Goal: Task Accomplishment & Management: Complete application form

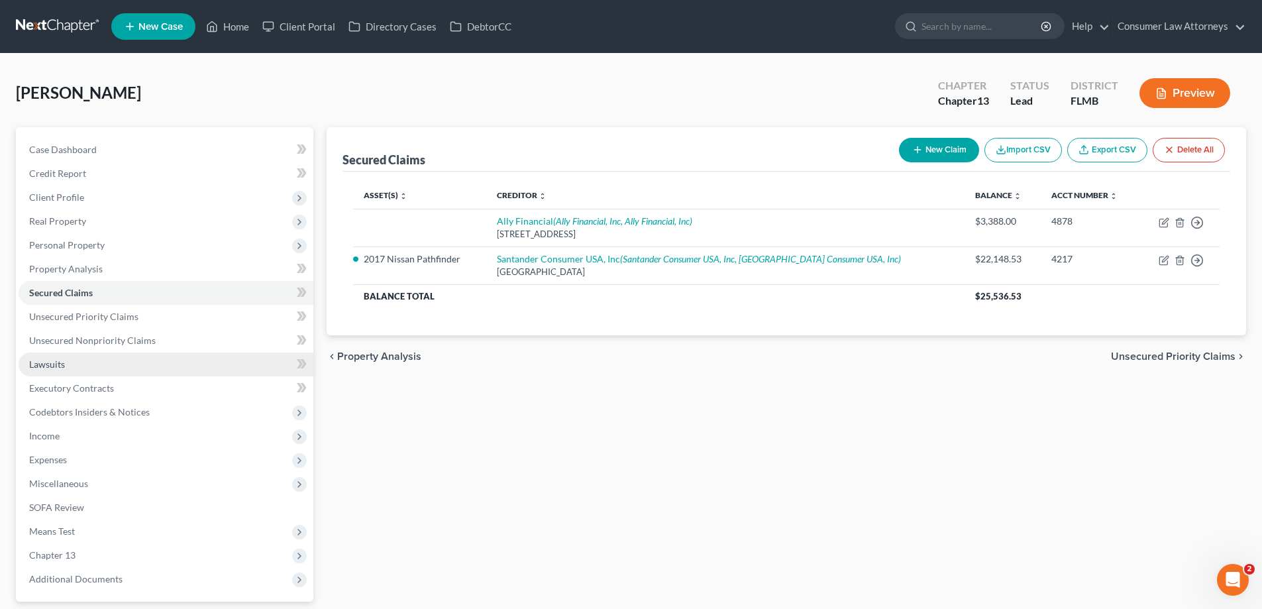
click at [48, 360] on span "Lawsuits" at bounding box center [47, 363] width 36 height 11
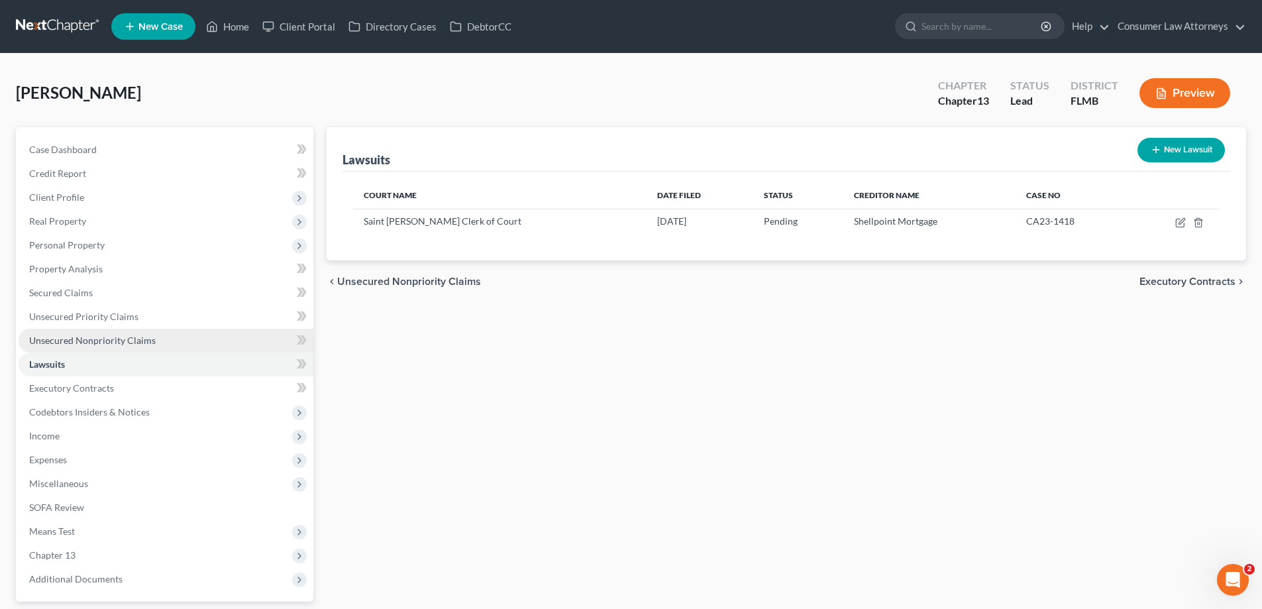
drag, startPoint x: 105, startPoint y: 329, endPoint x: 105, endPoint y: 337, distance: 7.3
click at [105, 329] on link "Unsecured Nonpriority Claims" at bounding box center [166, 341] width 295 height 24
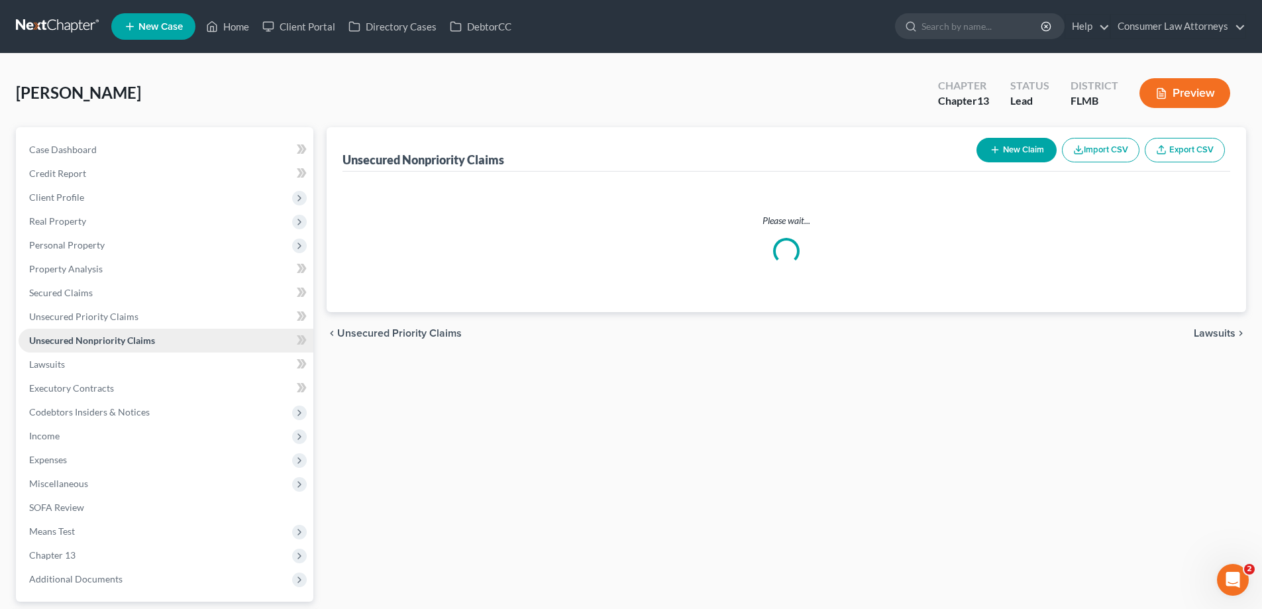
click at [106, 345] on span "Unsecured Nonpriority Claims" at bounding box center [92, 340] width 126 height 11
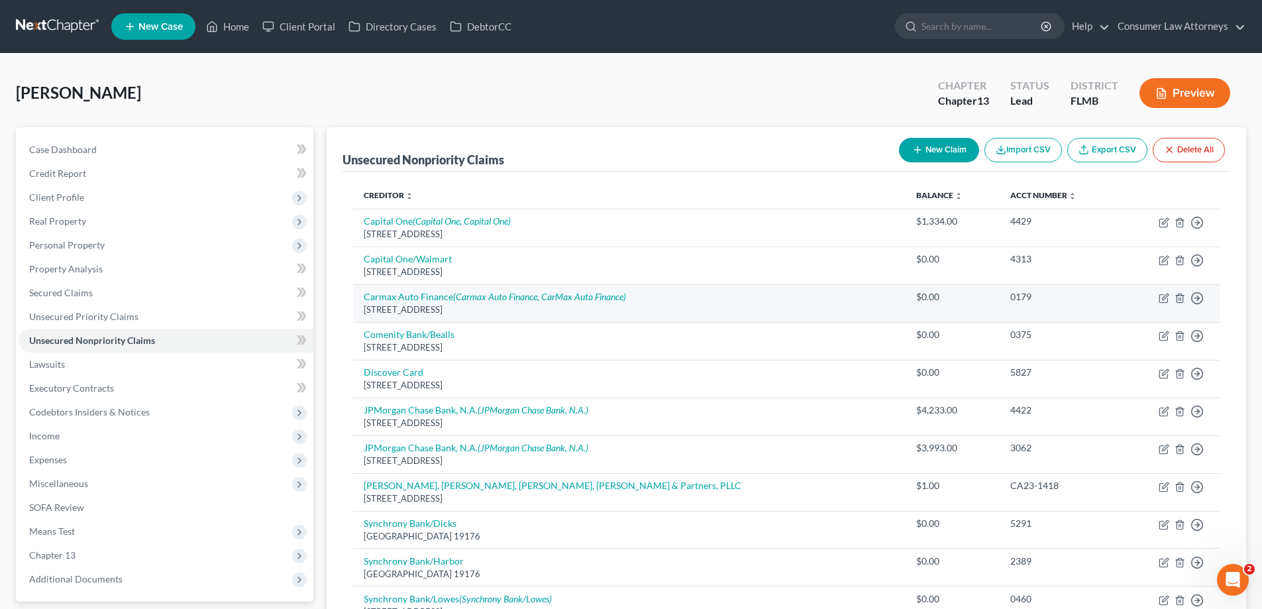
scroll to position [309, 0]
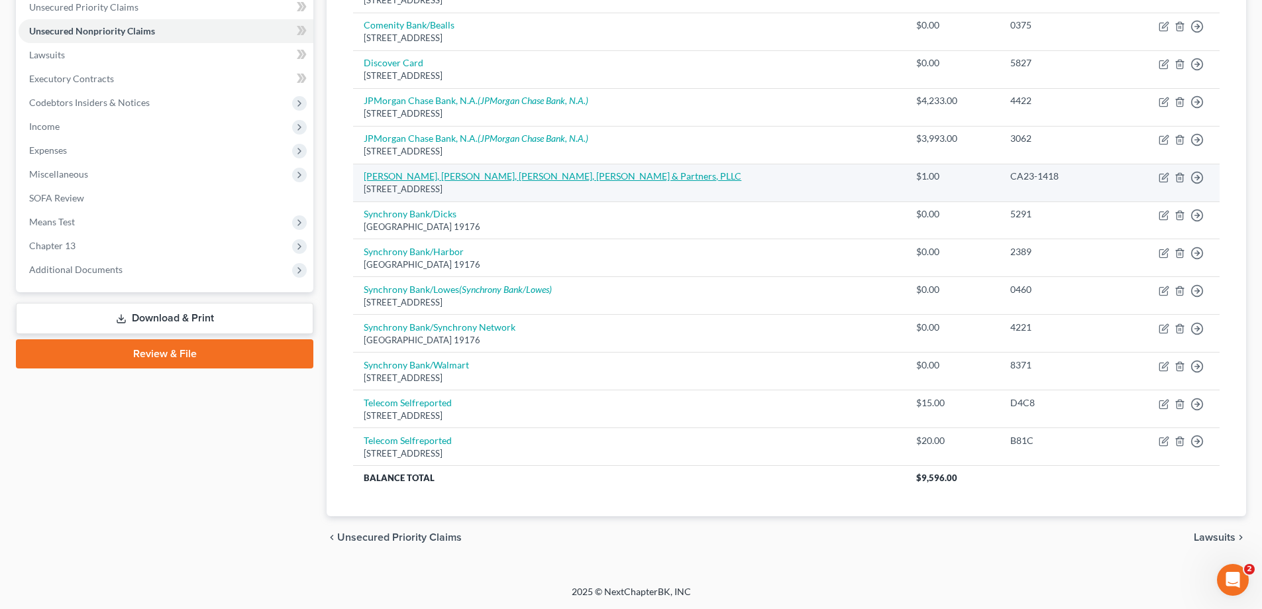
click at [450, 176] on link "[PERSON_NAME], [PERSON_NAME], [PERSON_NAME], [PERSON_NAME] & Partners, PLLC" at bounding box center [553, 175] width 378 height 11
select select "9"
select select "0"
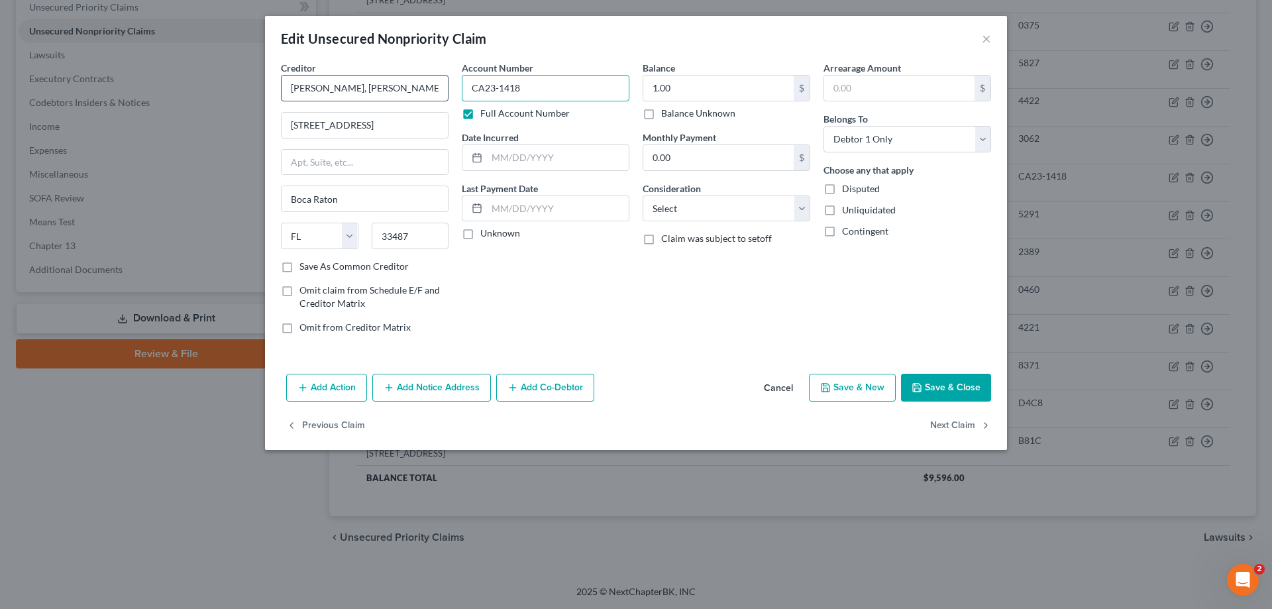
drag, startPoint x: 531, startPoint y: 87, endPoint x: 439, endPoint y: 92, distance: 92.2
click at [439, 92] on div "Creditor * Robertson, Anschutz, [PERSON_NAME], [PERSON_NAME] & Partners, PLLC […" at bounding box center [635, 203] width 723 height 284
type input "23-110949-ErS"
click at [965, 399] on button "Save & Close" at bounding box center [946, 388] width 90 height 28
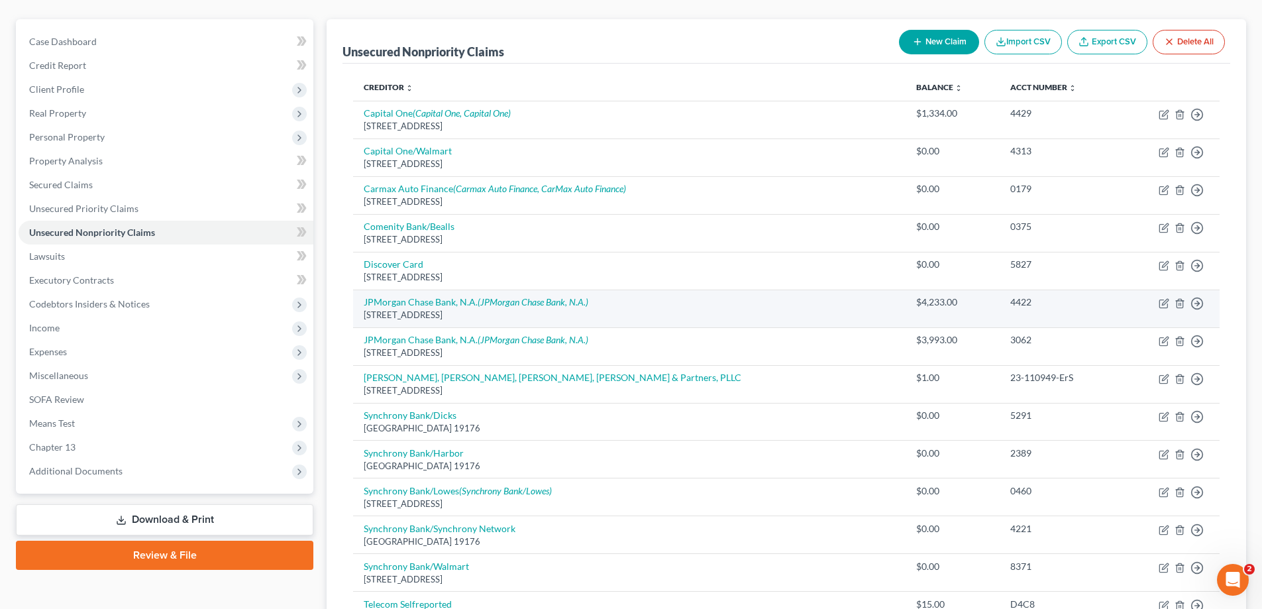
scroll to position [0, 0]
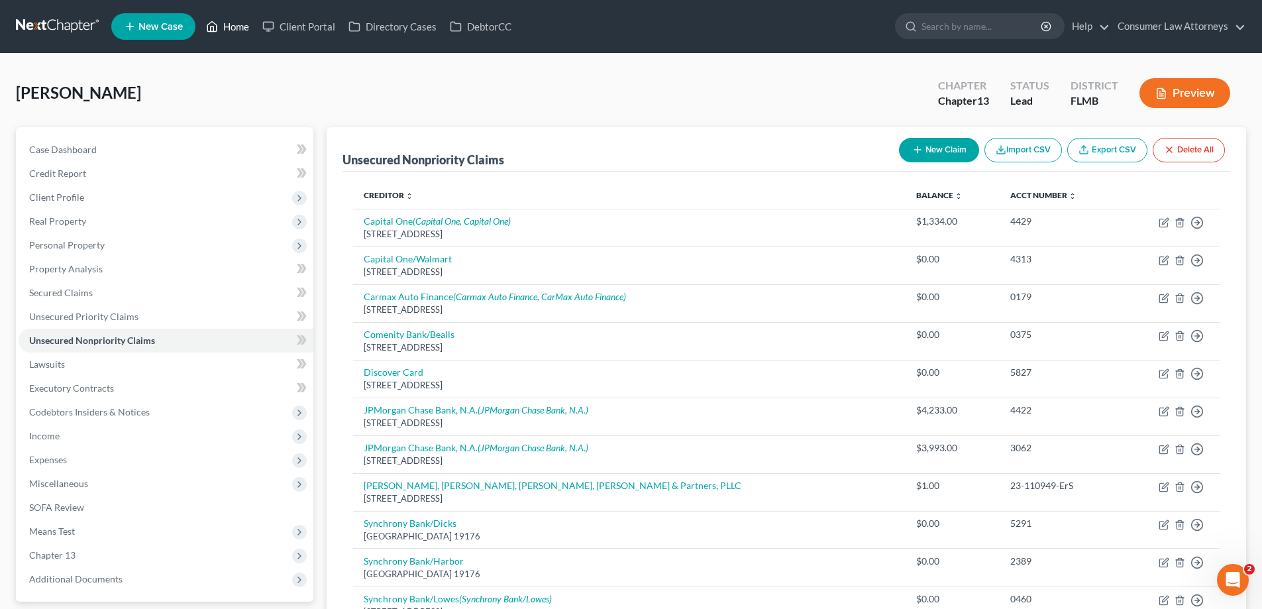
click at [233, 28] on link "Home" at bounding box center [227, 27] width 56 height 24
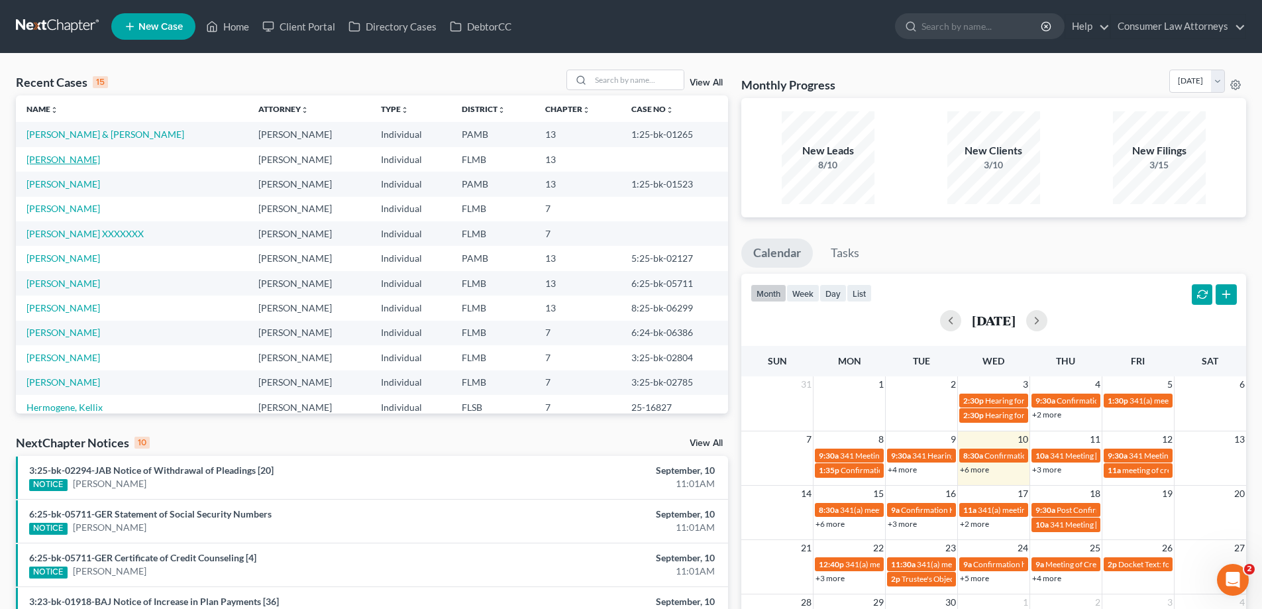
click at [60, 164] on link "[PERSON_NAME]" at bounding box center [63, 159] width 74 height 11
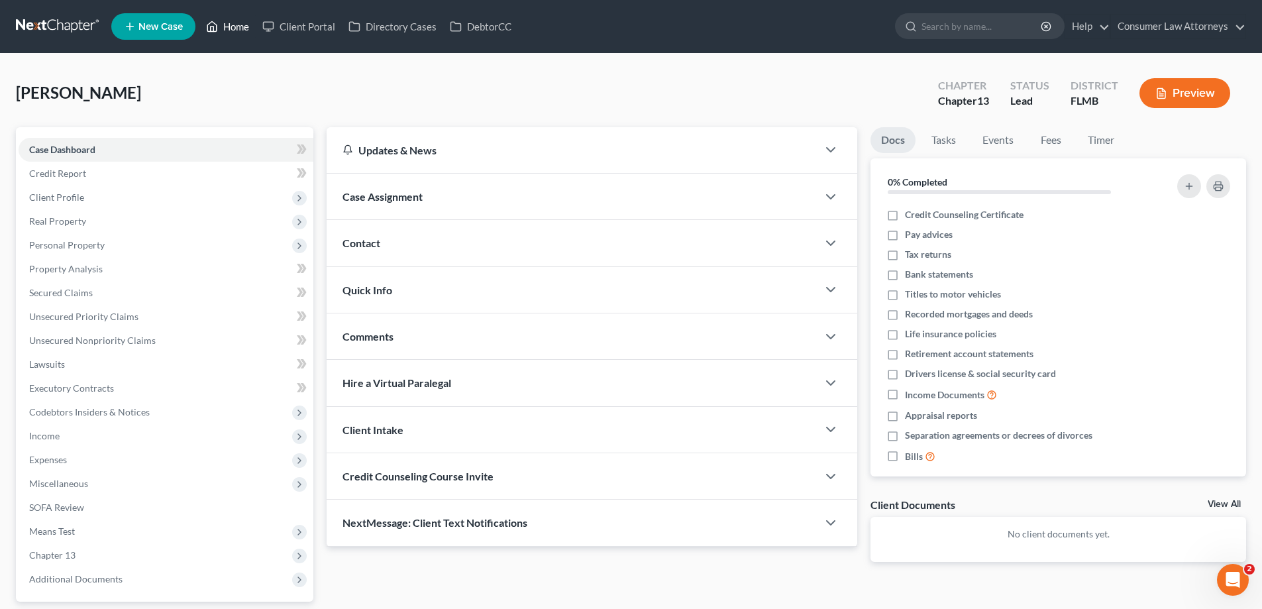
click at [229, 36] on link "Home" at bounding box center [227, 27] width 56 height 24
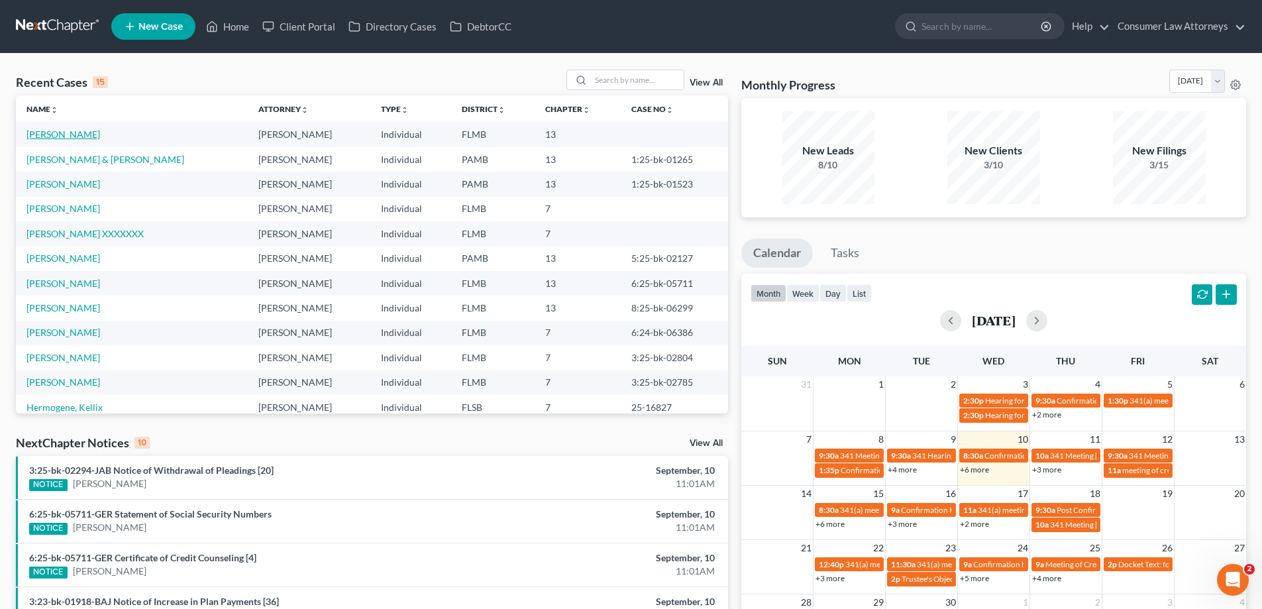
click at [71, 138] on link "[PERSON_NAME]" at bounding box center [63, 134] width 74 height 11
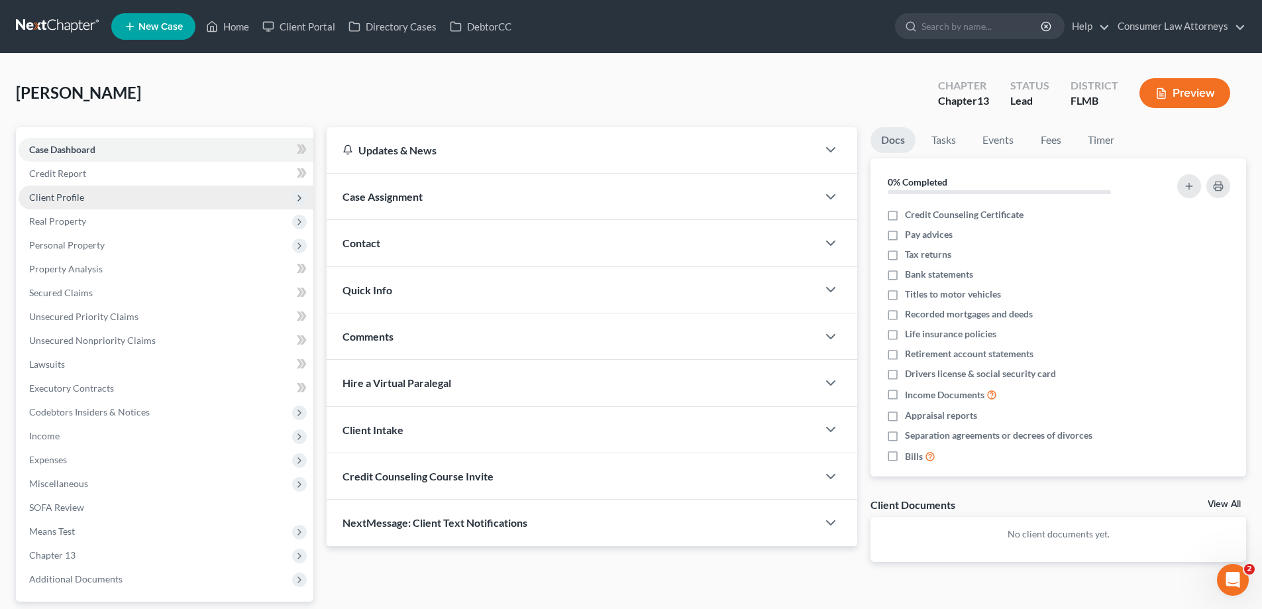
click at [52, 196] on span "Client Profile" at bounding box center [56, 196] width 55 height 11
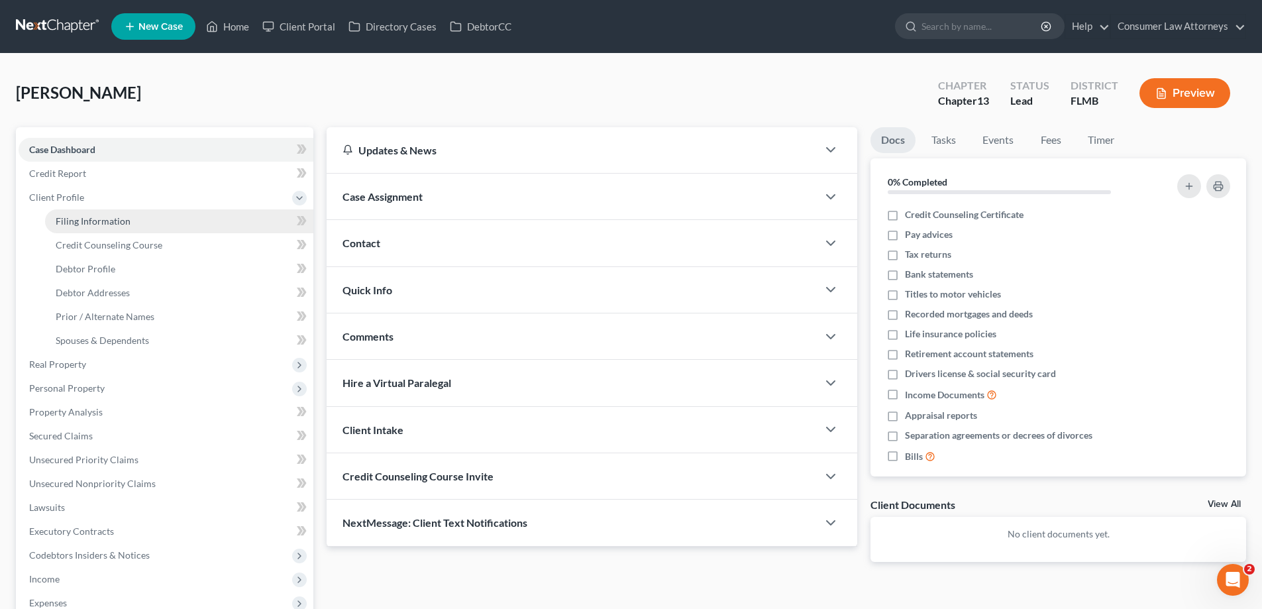
click at [89, 223] on span "Filing Information" at bounding box center [93, 220] width 75 height 11
select select "1"
select select "0"
select select "3"
select select "15"
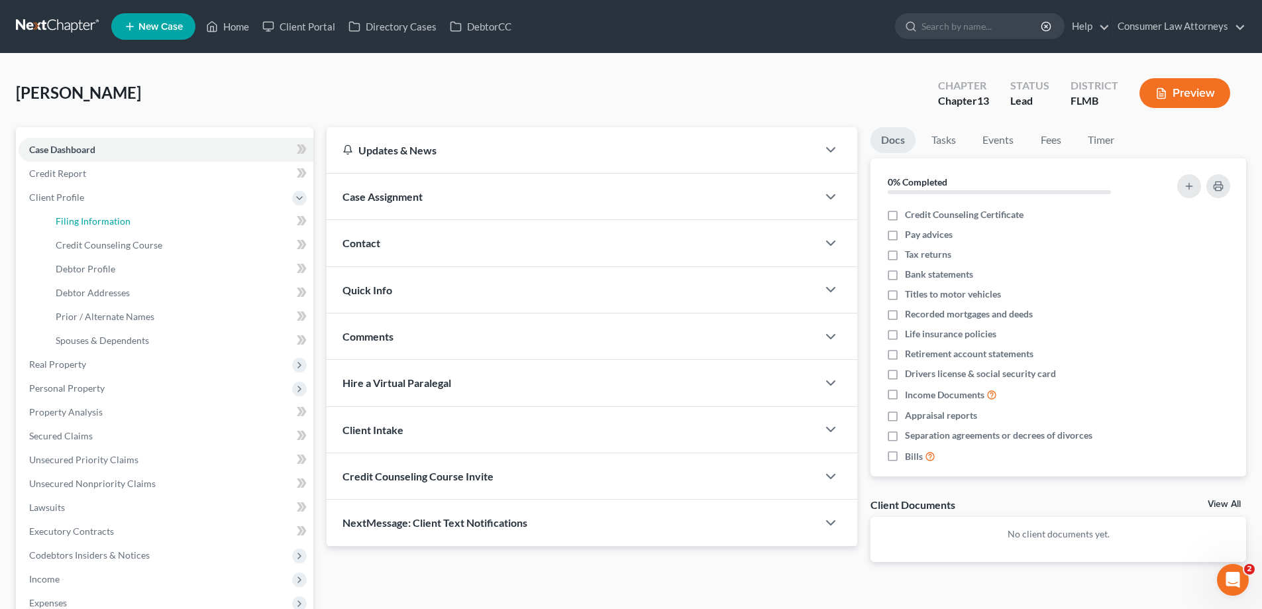
select select "0"
select select "9"
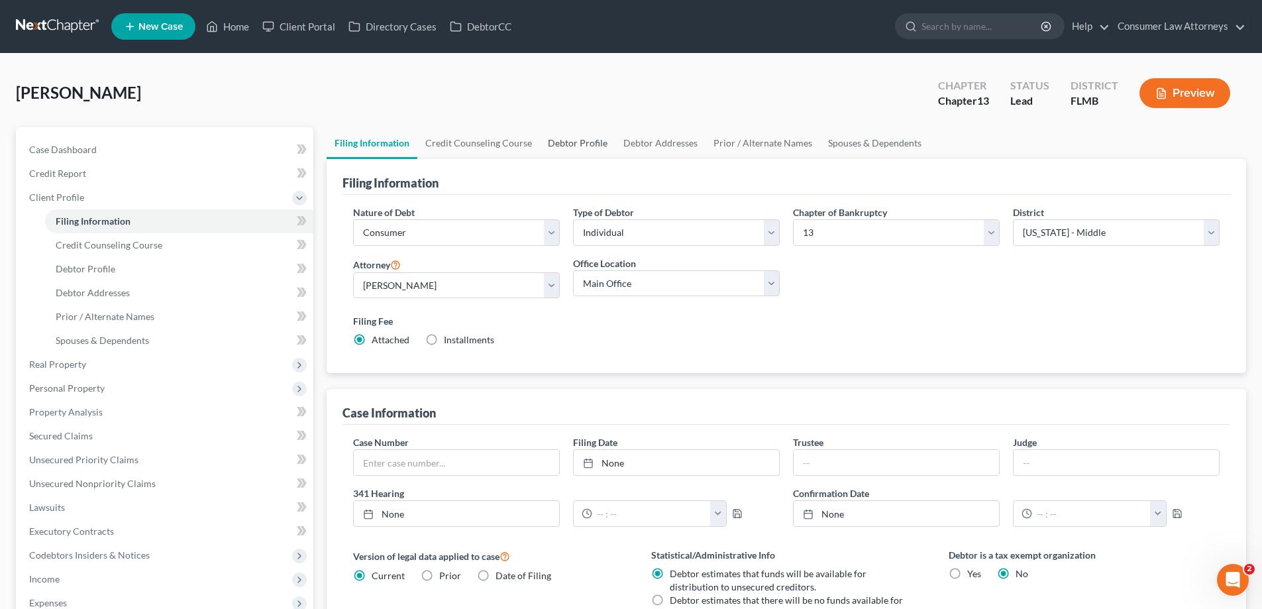
click at [594, 146] on link "Debtor Profile" at bounding box center [578, 143] width 76 height 32
select select "1"
select select "3"
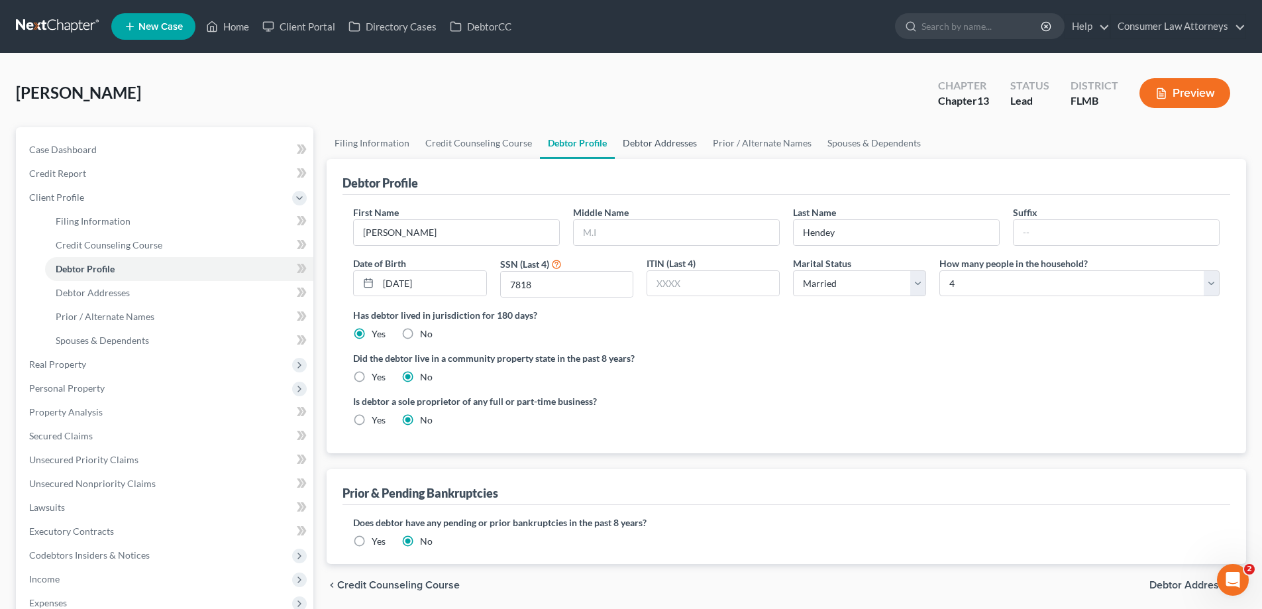
click at [667, 146] on link "Debtor Addresses" at bounding box center [660, 143] width 90 height 32
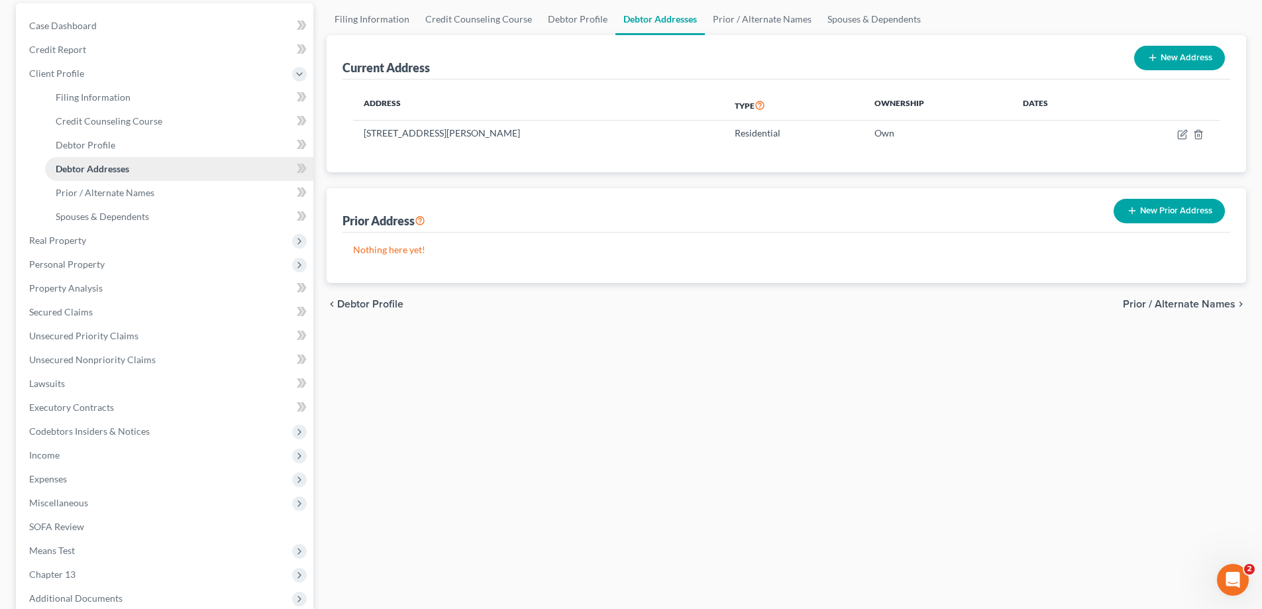
scroll to position [262, 0]
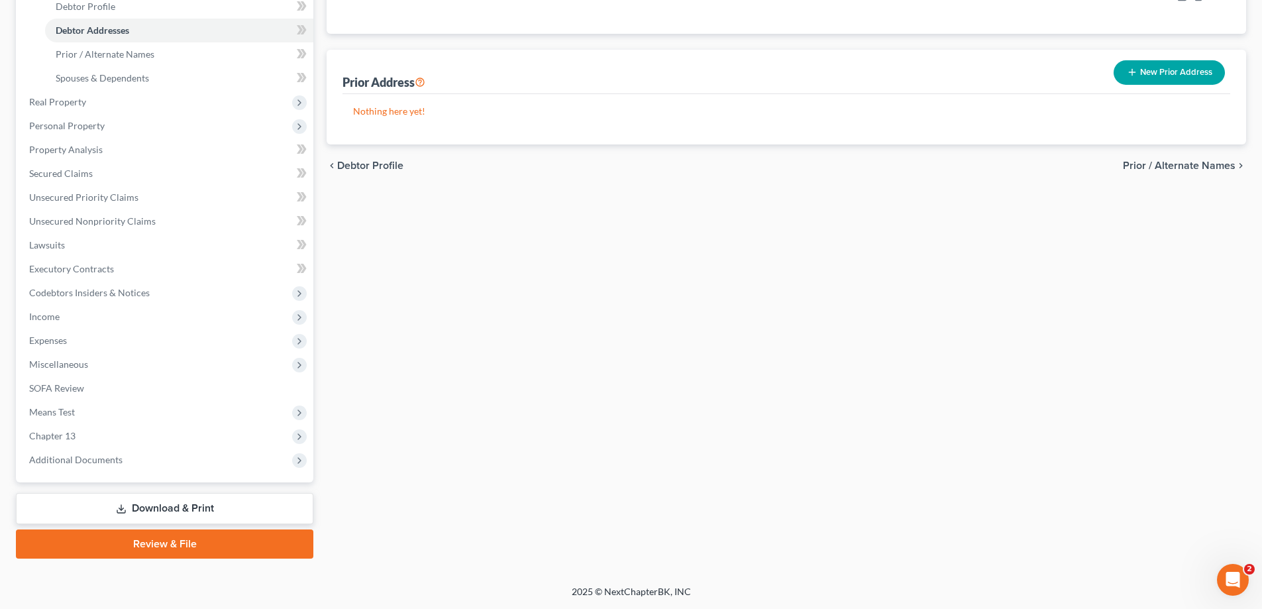
click at [201, 507] on link "Download & Print" at bounding box center [164, 508] width 297 height 31
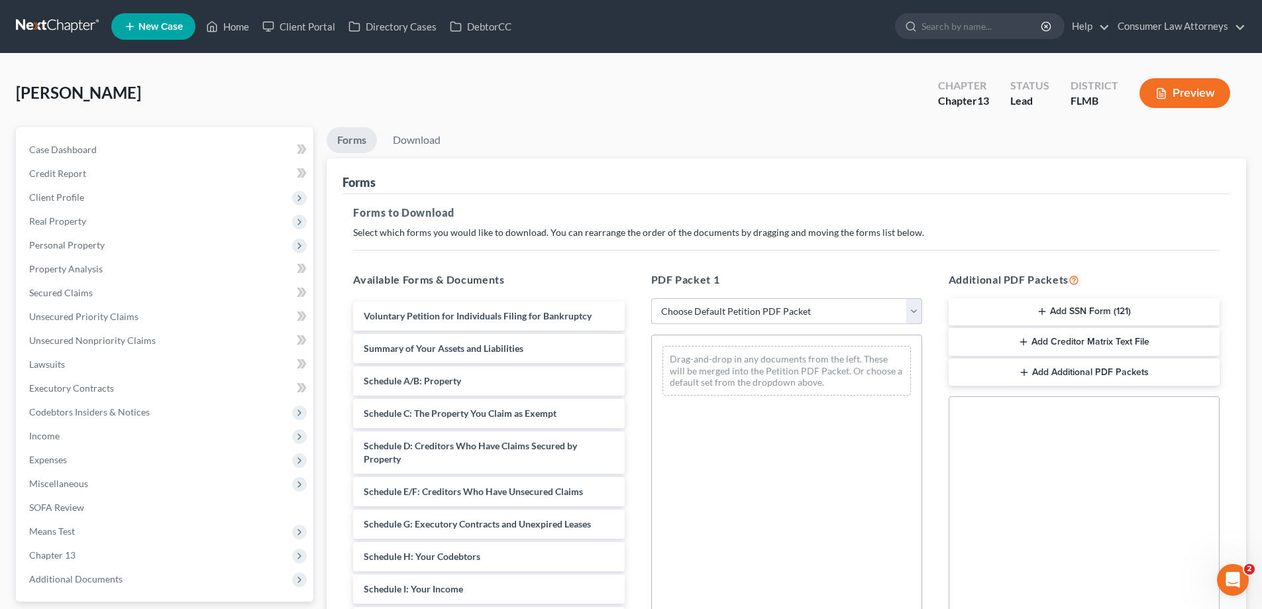
drag, startPoint x: 717, startPoint y: 313, endPoint x: 714, endPoint y: 321, distance: 9.0
click at [717, 313] on select "Choose Default Petition PDF Packet Complete Bankruptcy Petition (all forms and …" at bounding box center [786, 311] width 271 height 26
select select "0"
click at [651, 298] on select "Choose Default Petition PDF Packet Complete Bankruptcy Petition (all forms and …" at bounding box center [786, 311] width 271 height 26
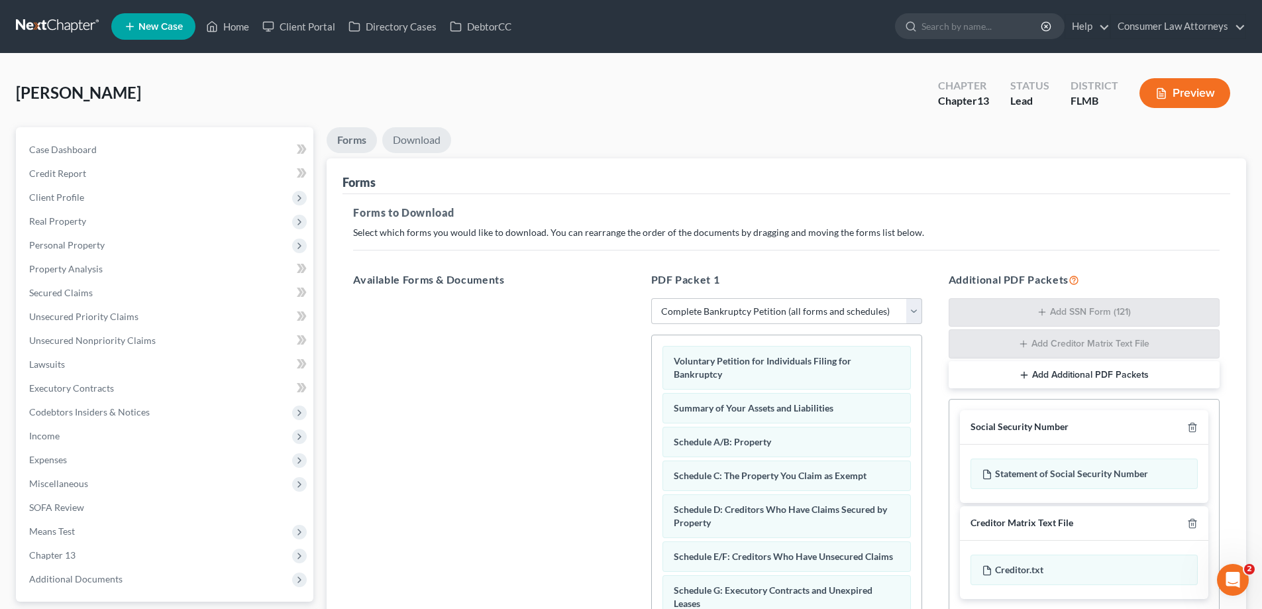
click at [440, 140] on link "Download" at bounding box center [416, 140] width 69 height 26
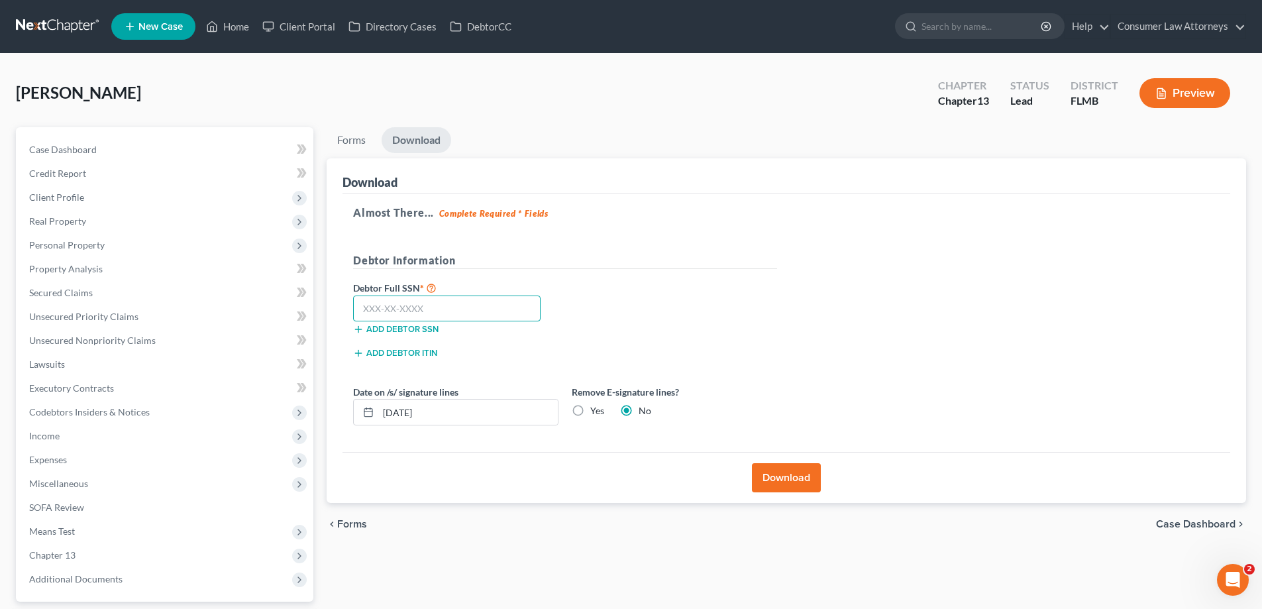
click at [478, 306] on input "text" at bounding box center [446, 308] width 187 height 26
type input "099-58-7817"
click at [786, 480] on button "Download" at bounding box center [786, 477] width 69 height 29
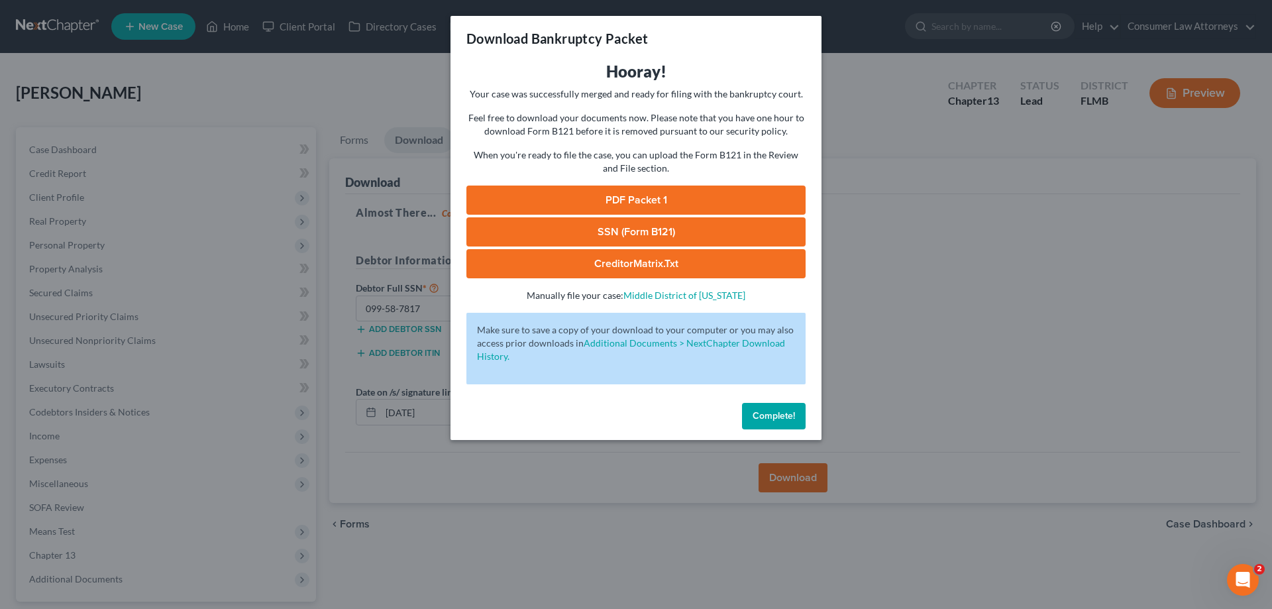
click at [733, 232] on link "SSN (Form B121)" at bounding box center [635, 231] width 339 height 29
click at [596, 227] on link "SSN (Form B121)" at bounding box center [635, 231] width 339 height 29
drag, startPoint x: 792, startPoint y: 427, endPoint x: 779, endPoint y: 411, distance: 20.8
click at [792, 427] on button "Complete!" at bounding box center [774, 416] width 64 height 26
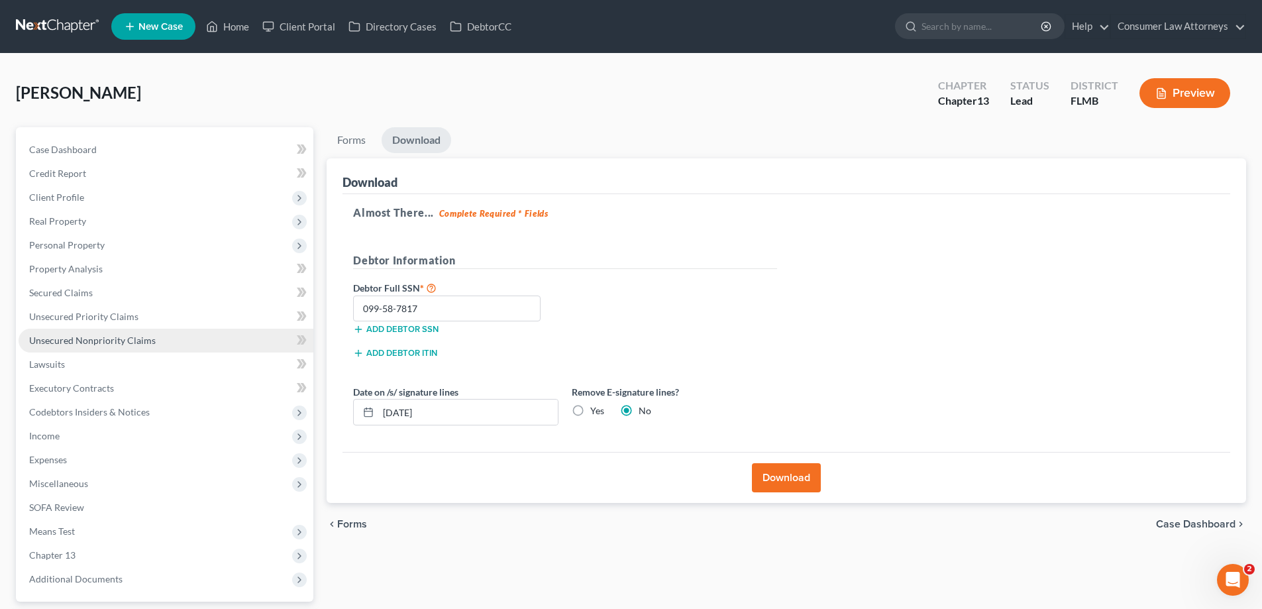
click at [108, 341] on span "Unsecured Nonpriority Claims" at bounding box center [92, 340] width 127 height 11
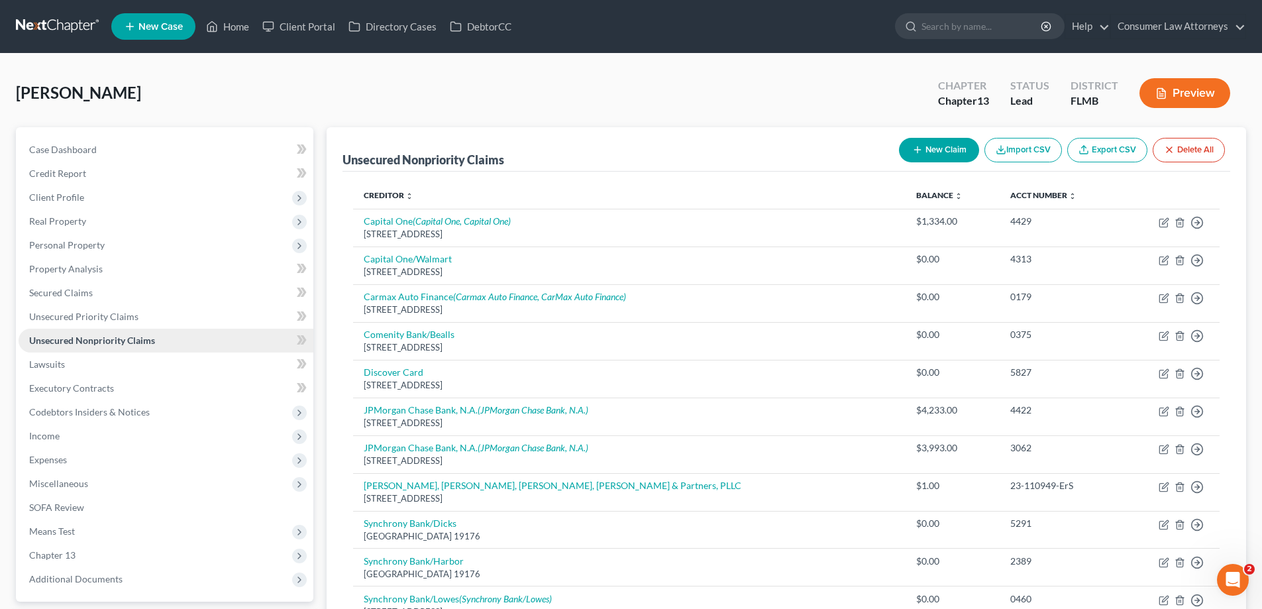
scroll to position [185, 0]
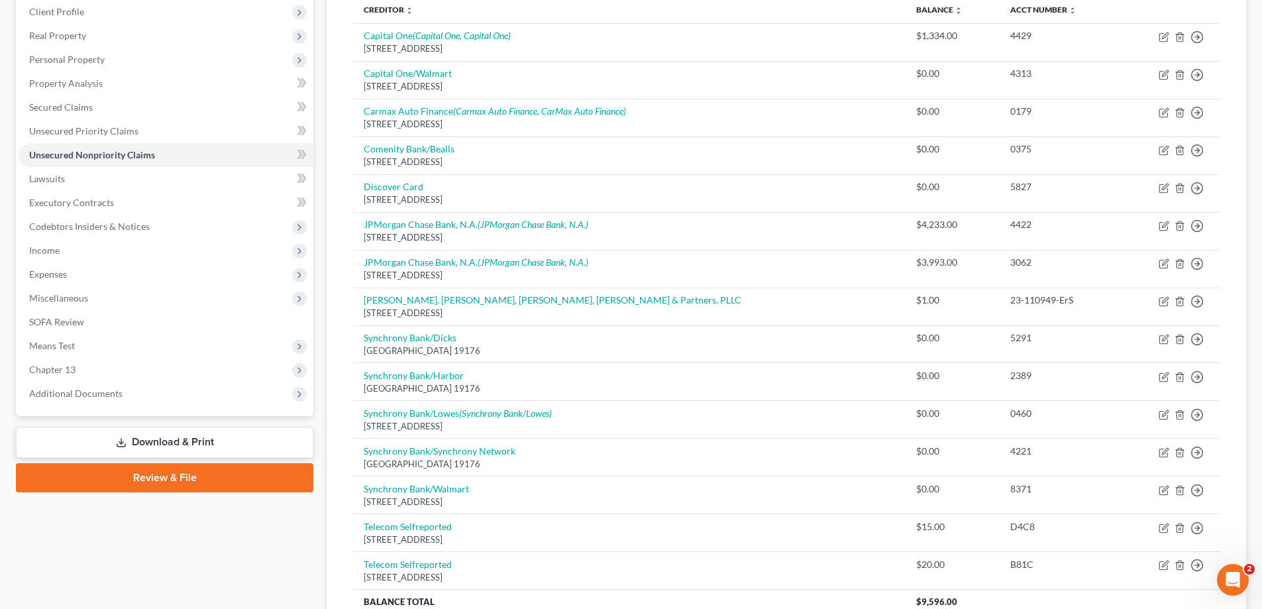
click at [206, 474] on link "Review & File" at bounding box center [164, 477] width 297 height 29
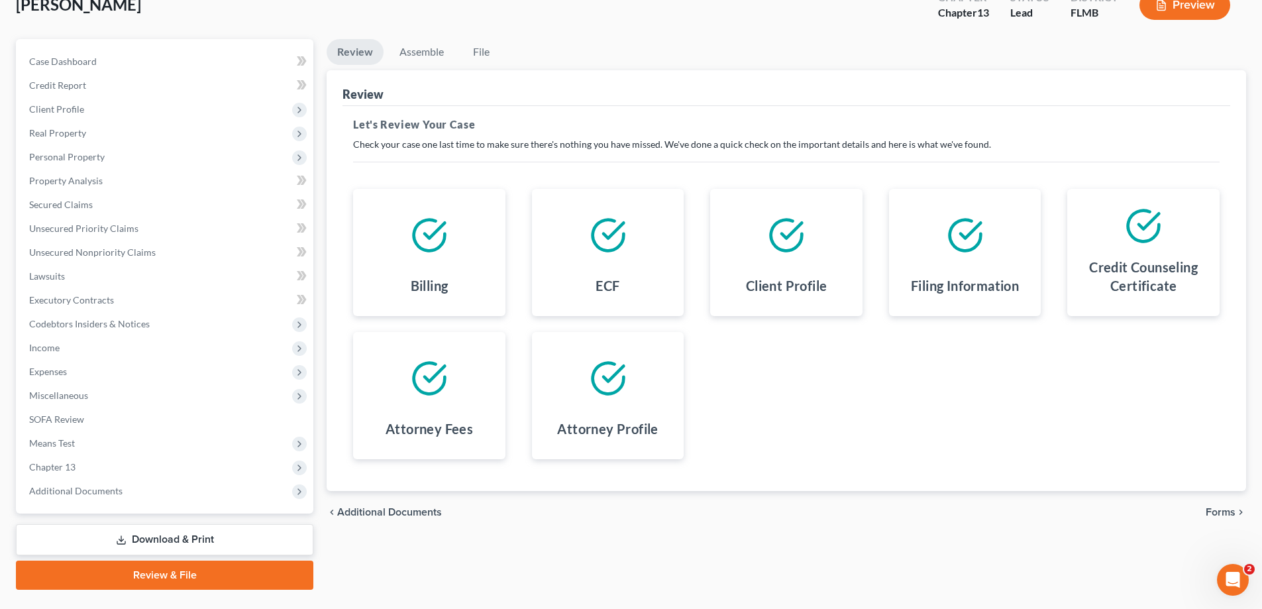
scroll to position [119, 0]
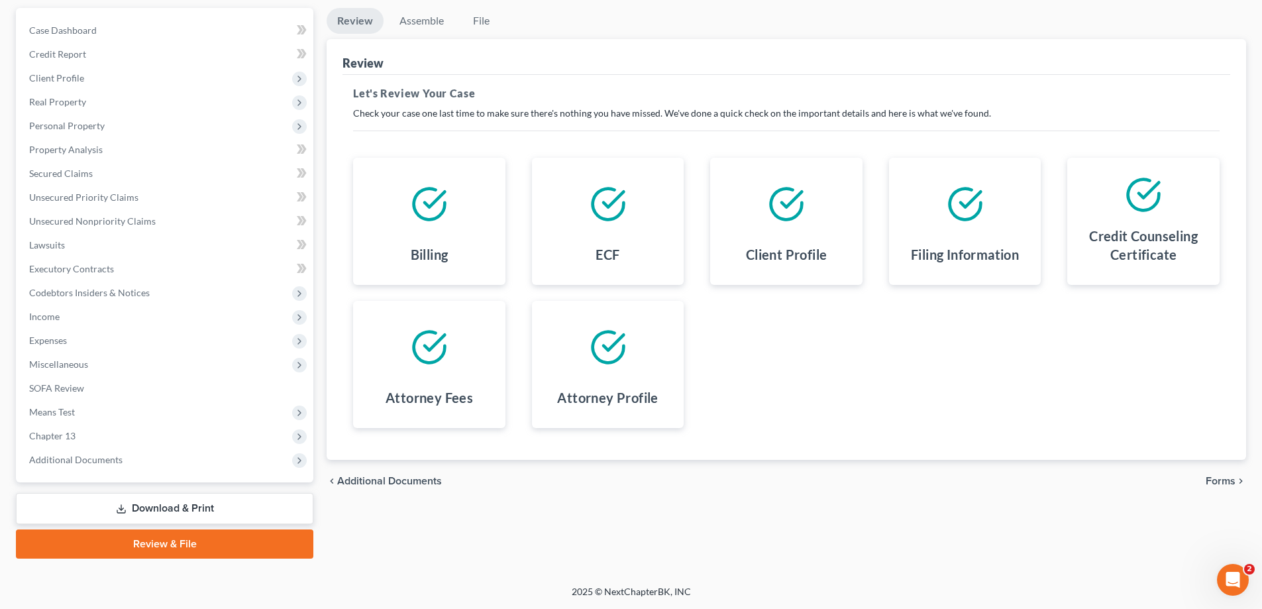
click at [1223, 484] on span "Forms" at bounding box center [1221, 481] width 30 height 11
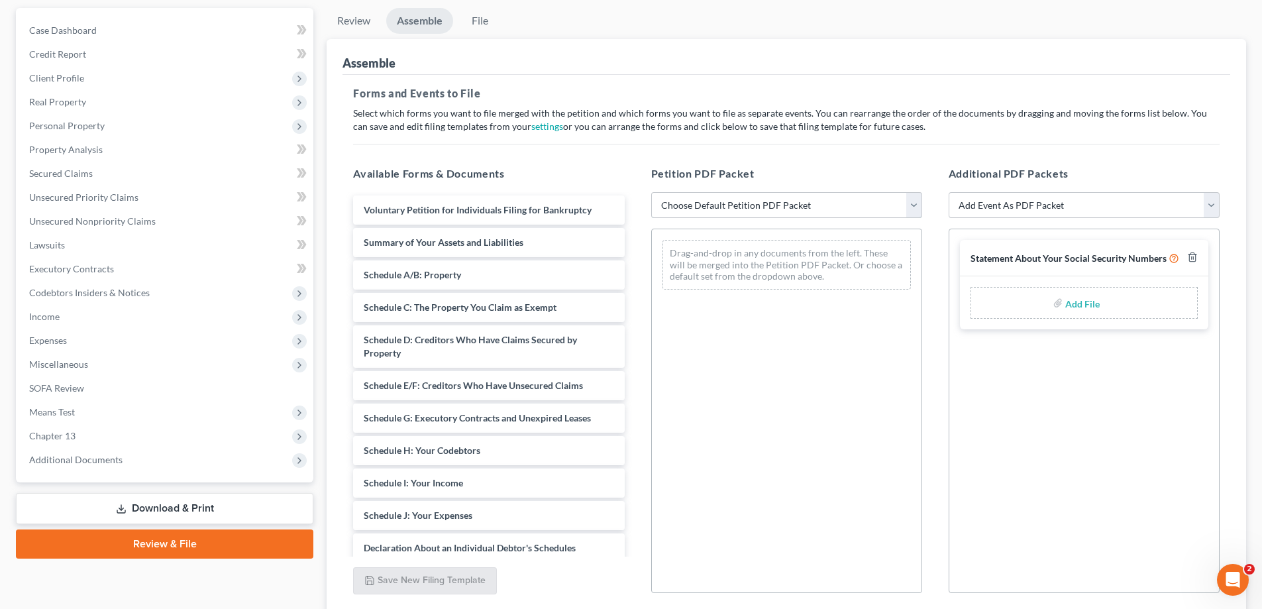
drag, startPoint x: 751, startPoint y: 210, endPoint x: 733, endPoint y: 157, distance: 55.7
click at [751, 210] on select "Choose Default Petition PDF Packet Complete Bankruptcy Petition (all forms and …" at bounding box center [786, 205] width 271 height 26
select select "1"
click at [651, 192] on select "Choose Default Petition PDF Packet Complete Bankruptcy Petition (all forms and …" at bounding box center [786, 205] width 271 height 26
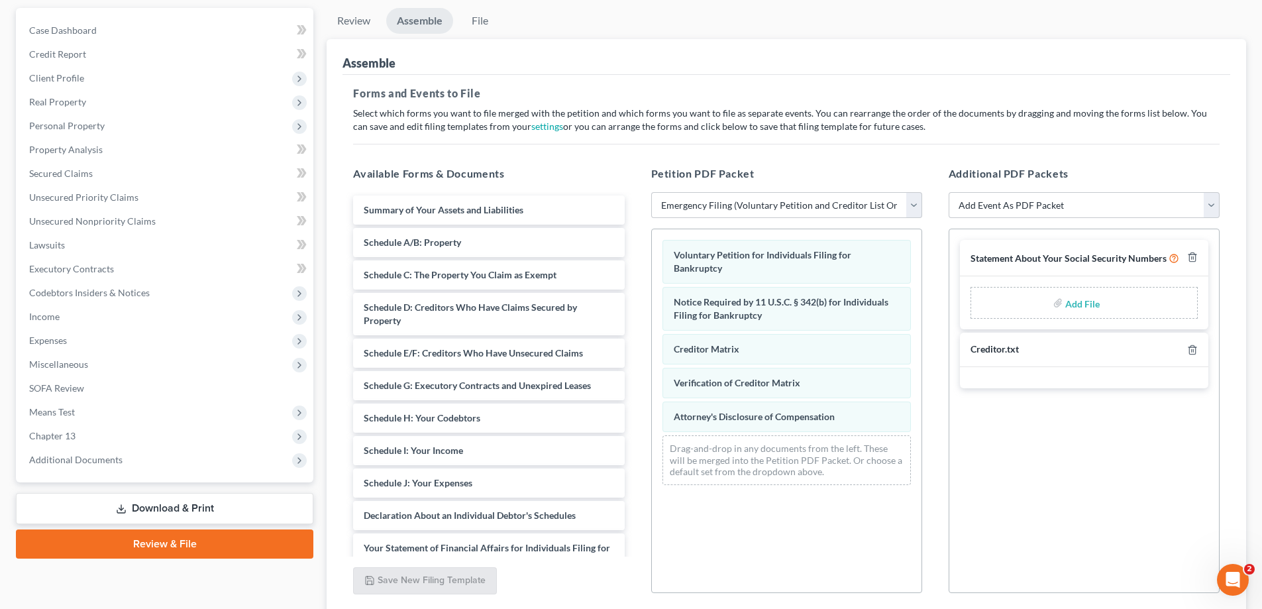
click at [1074, 306] on input "file" at bounding box center [1081, 303] width 32 height 24
type input "C:\fakepath\Statement of SS.pdf"
click at [933, 416] on div "Petition PDF Packet Choose Default Petition PDF Packet Complete Bankruptcy Peti…" at bounding box center [786, 379] width 297 height 449
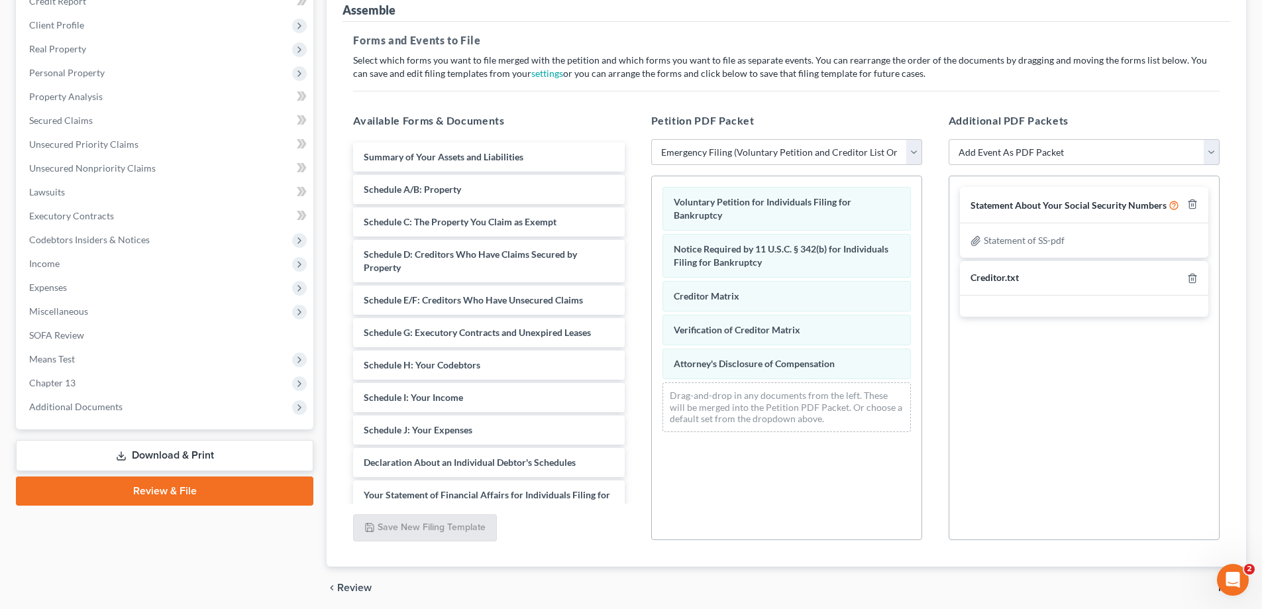
scroll to position [223, 0]
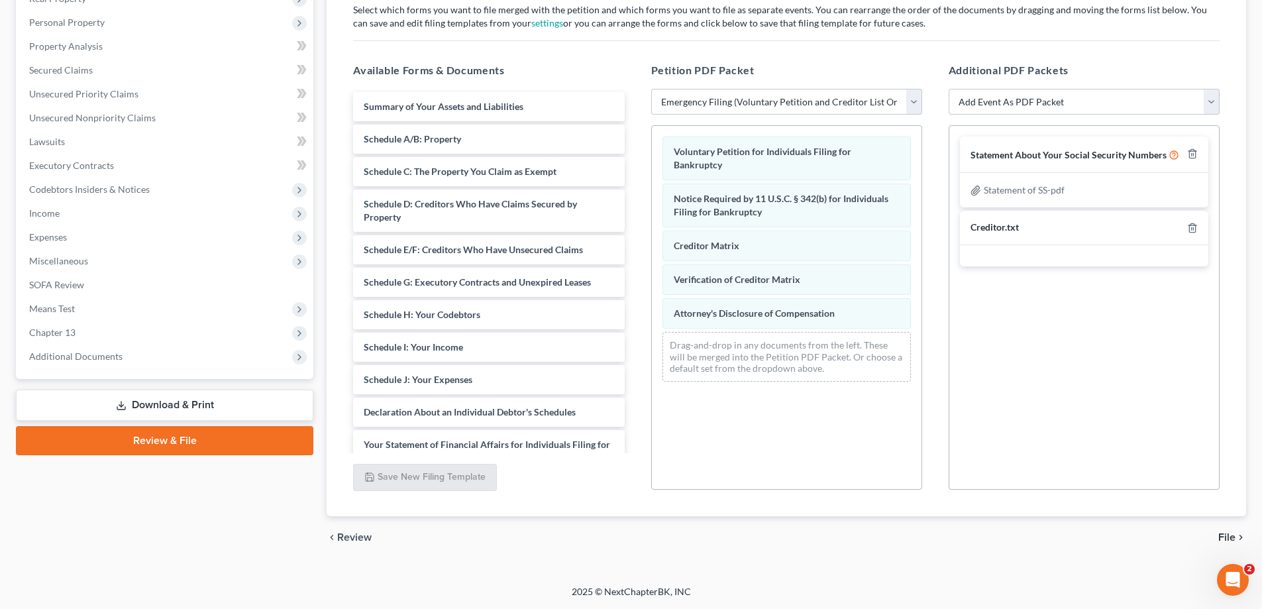
click at [1230, 535] on span "File" at bounding box center [1226, 537] width 17 height 11
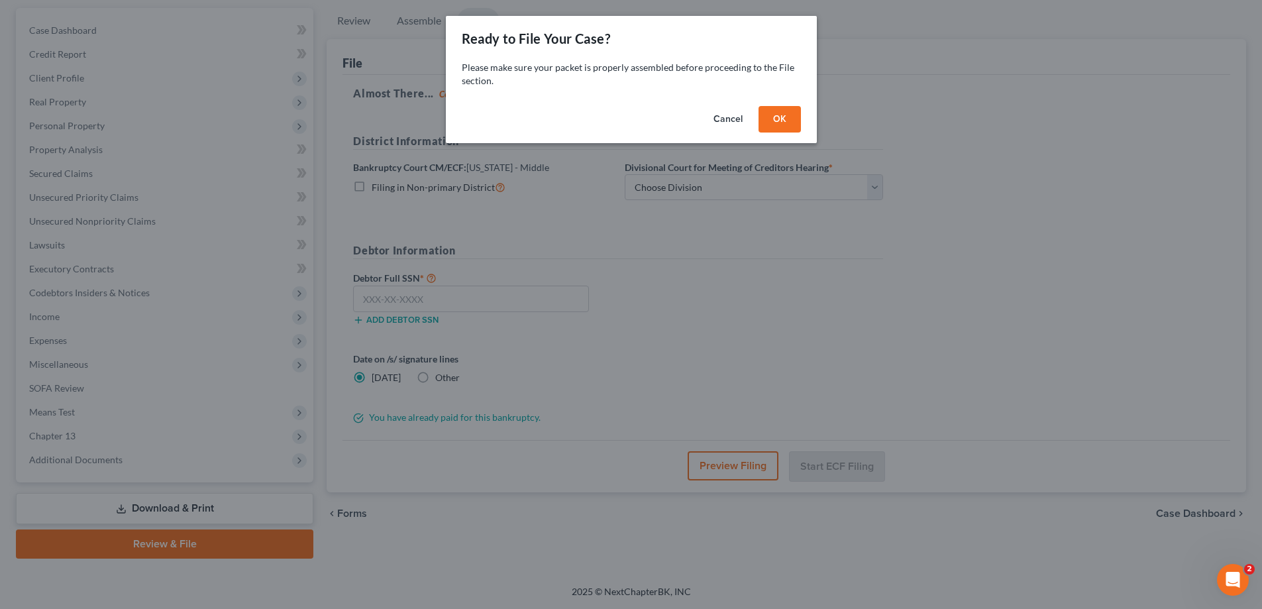
scroll to position [119, 0]
click at [778, 115] on button "OK" at bounding box center [784, 119] width 42 height 26
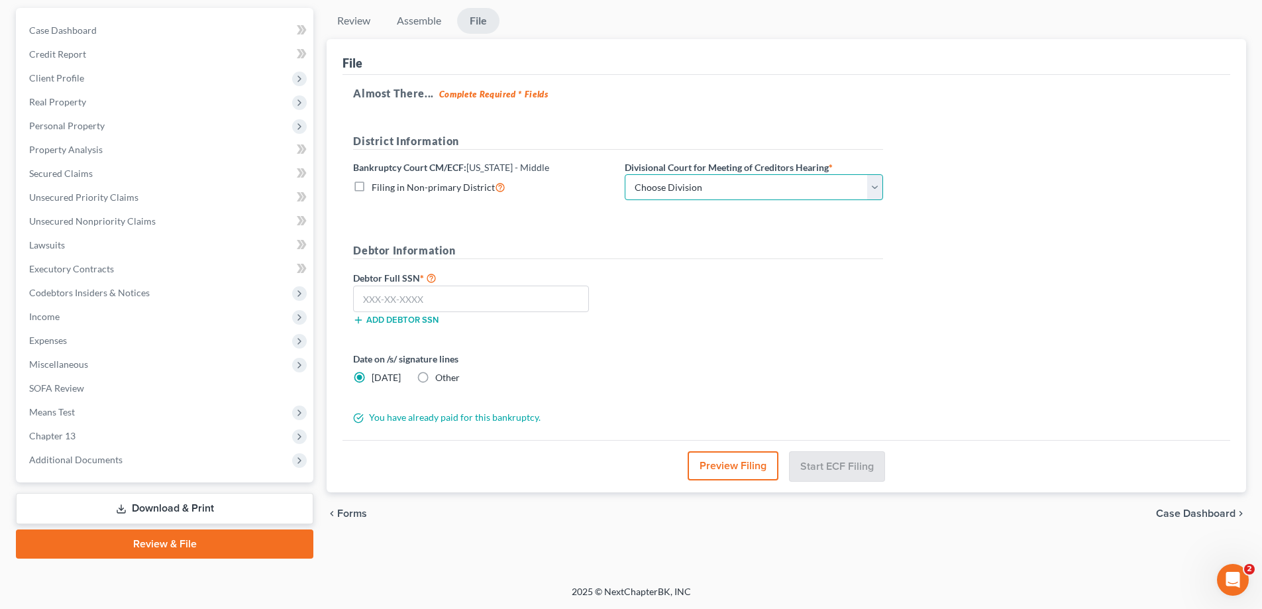
drag, startPoint x: 755, startPoint y: 179, endPoint x: 765, endPoint y: 199, distance: 22.5
click at [755, 179] on select "Choose Division [GEOGRAPHIC_DATA][PERSON_NAME] [GEOGRAPHIC_DATA] [GEOGRAPHIC_DA…" at bounding box center [754, 187] width 258 height 26
select select "1"
click at [625, 174] on select "Choose Division [GEOGRAPHIC_DATA][PERSON_NAME] [GEOGRAPHIC_DATA] [GEOGRAPHIC_DA…" at bounding box center [754, 187] width 258 height 26
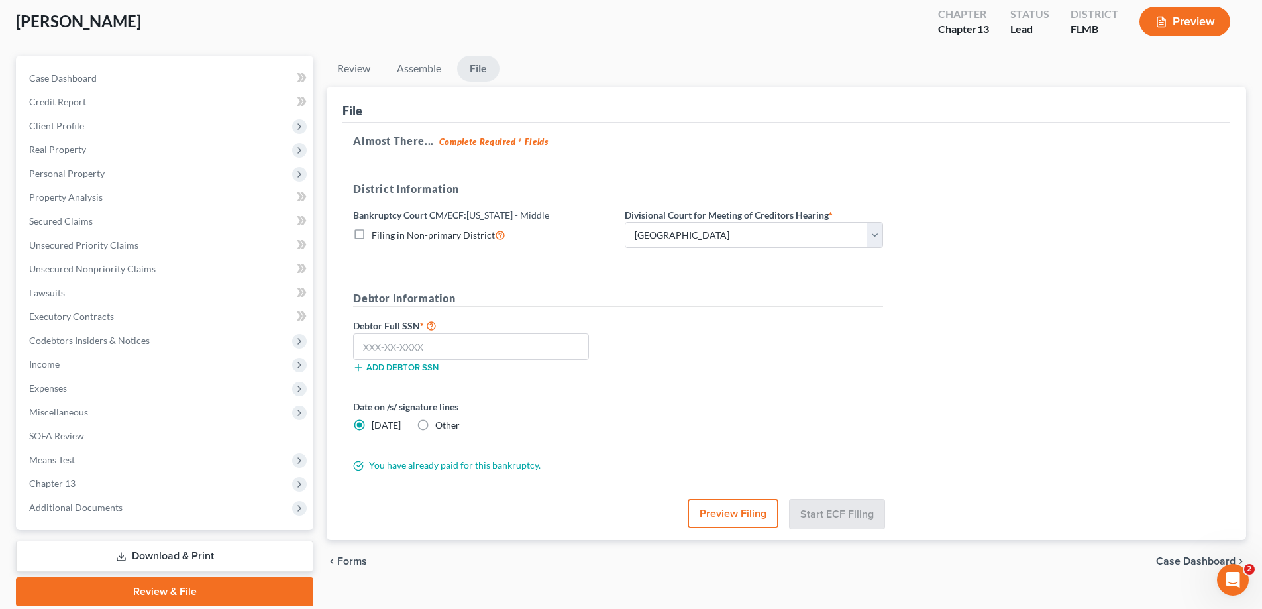
scroll to position [0, 0]
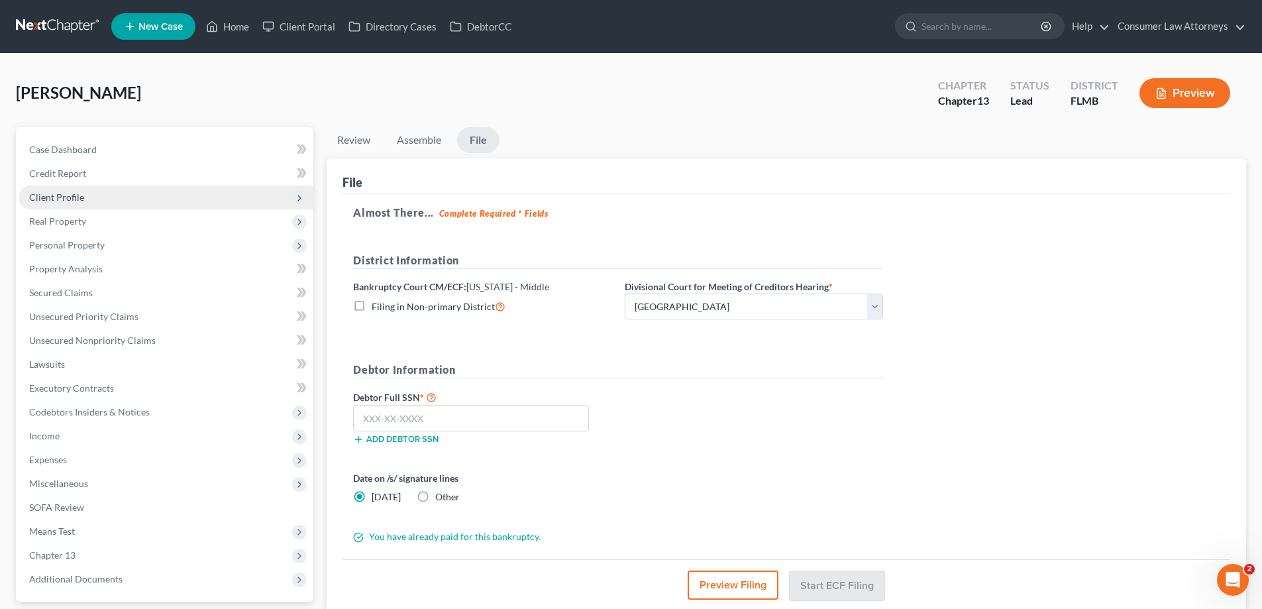
click at [54, 198] on span "Client Profile" at bounding box center [56, 196] width 55 height 11
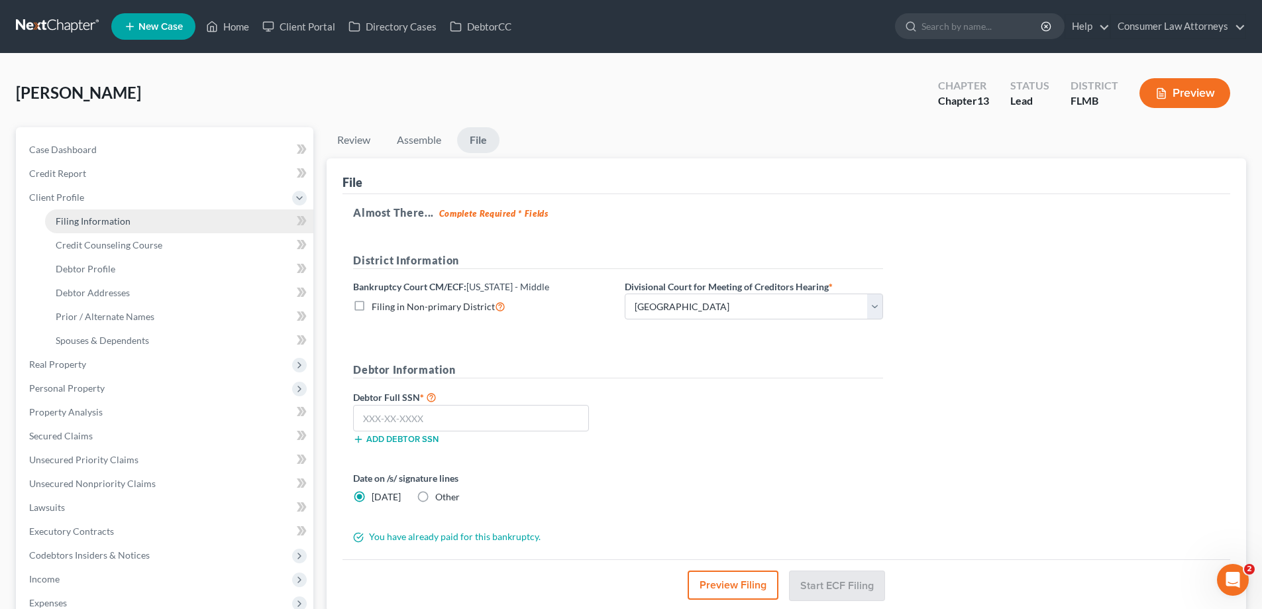
click at [81, 226] on span "Filing Information" at bounding box center [93, 220] width 75 height 11
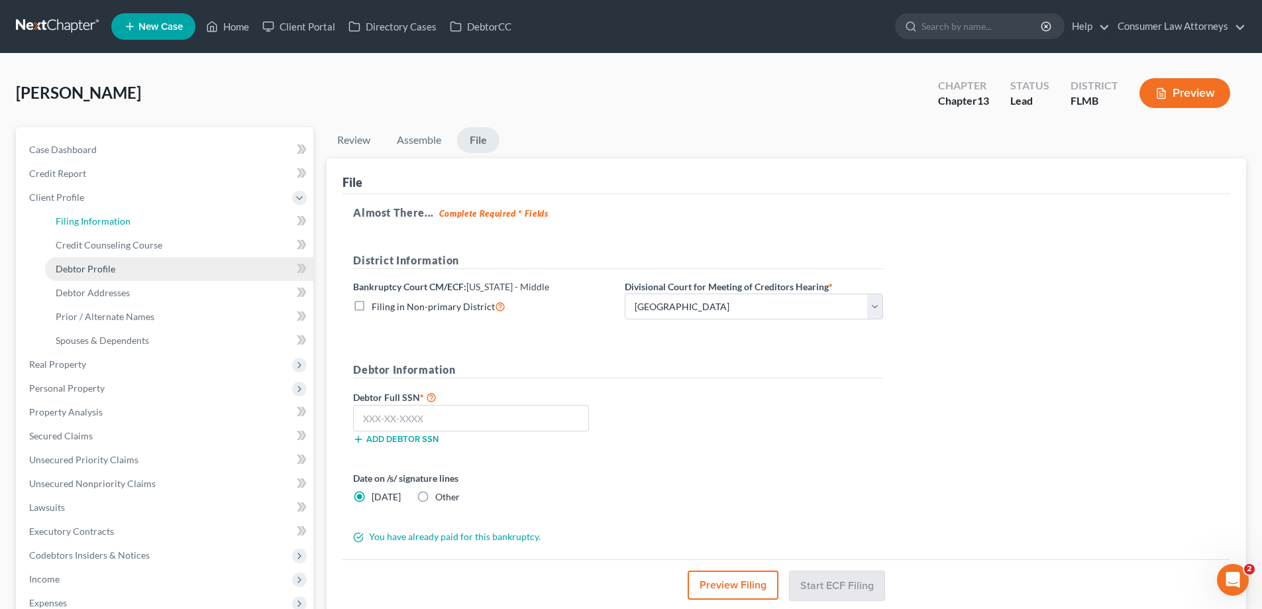
select select "1"
select select "0"
select select "3"
select select "15"
select select "0"
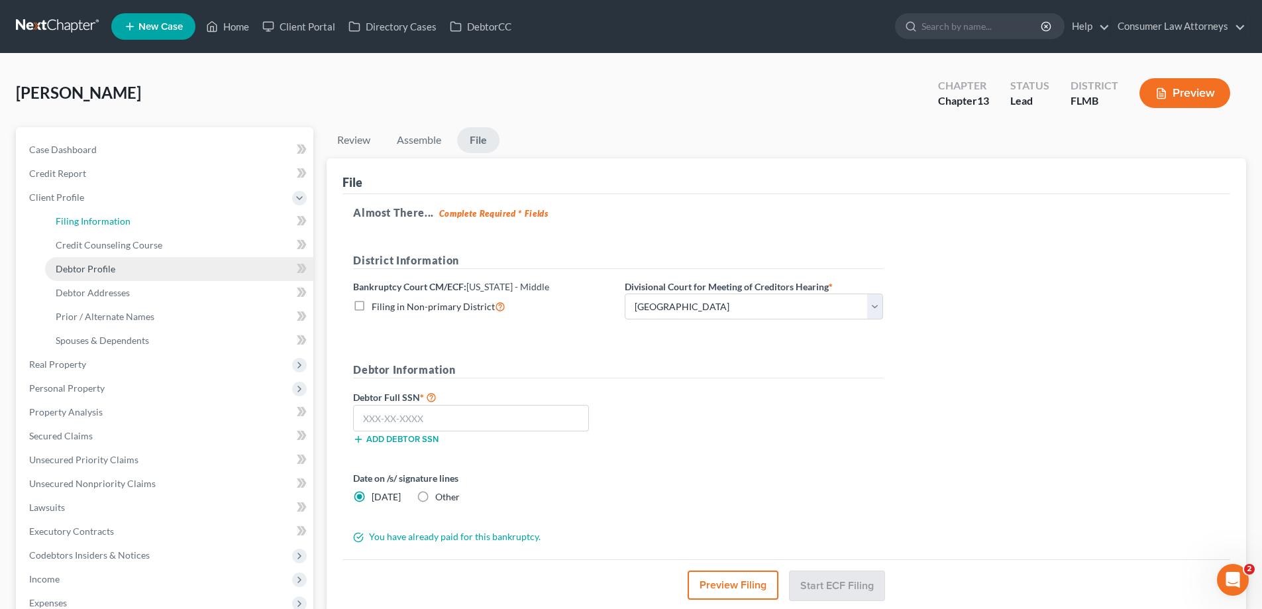
select select "9"
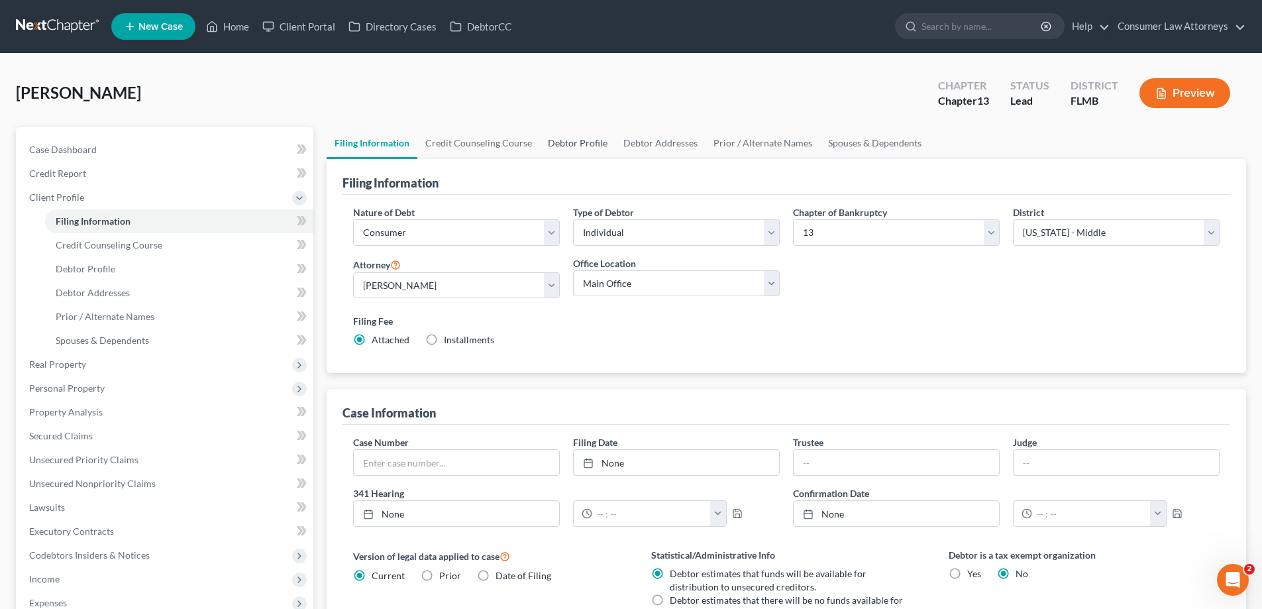
click at [571, 146] on link "Debtor Profile" at bounding box center [578, 143] width 76 height 32
select select "1"
select select "3"
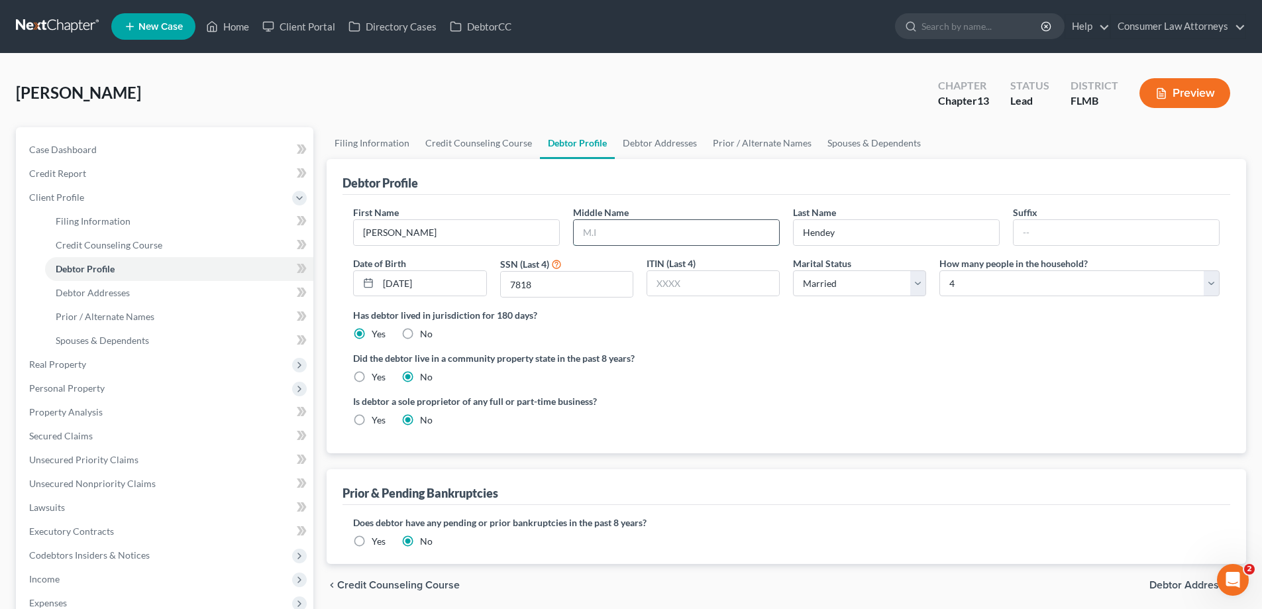
click at [631, 237] on input "text" at bounding box center [676, 232] width 205 height 25
type input "J"
click at [685, 210] on div "Middle Name J" at bounding box center [676, 225] width 220 height 40
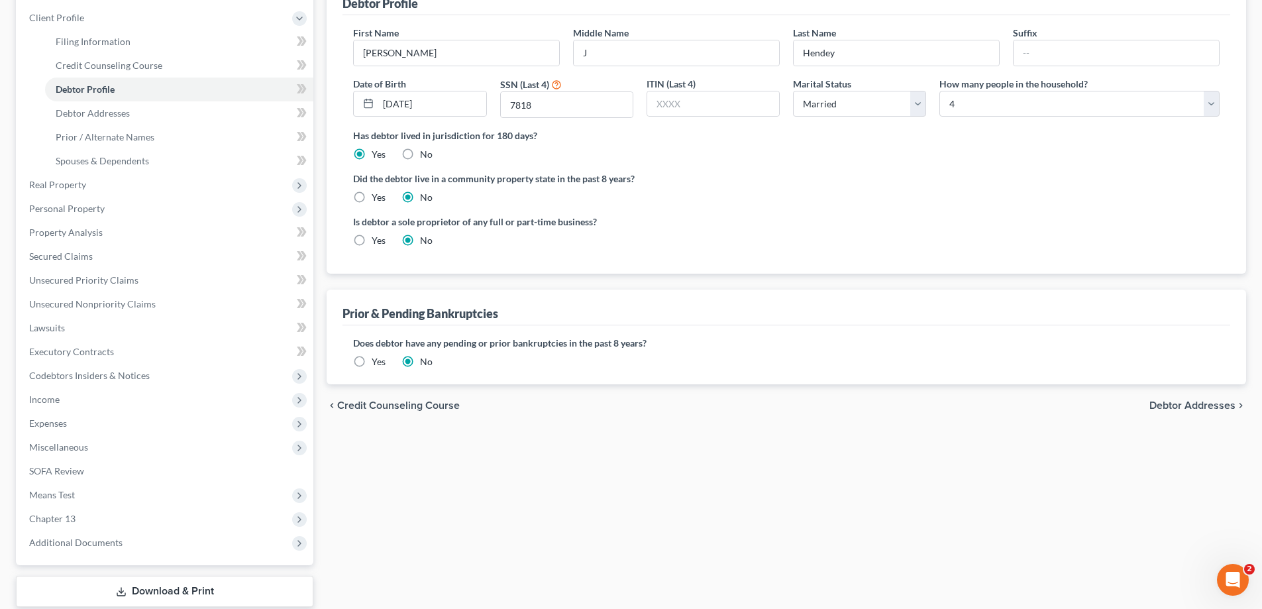
scroll to position [262, 0]
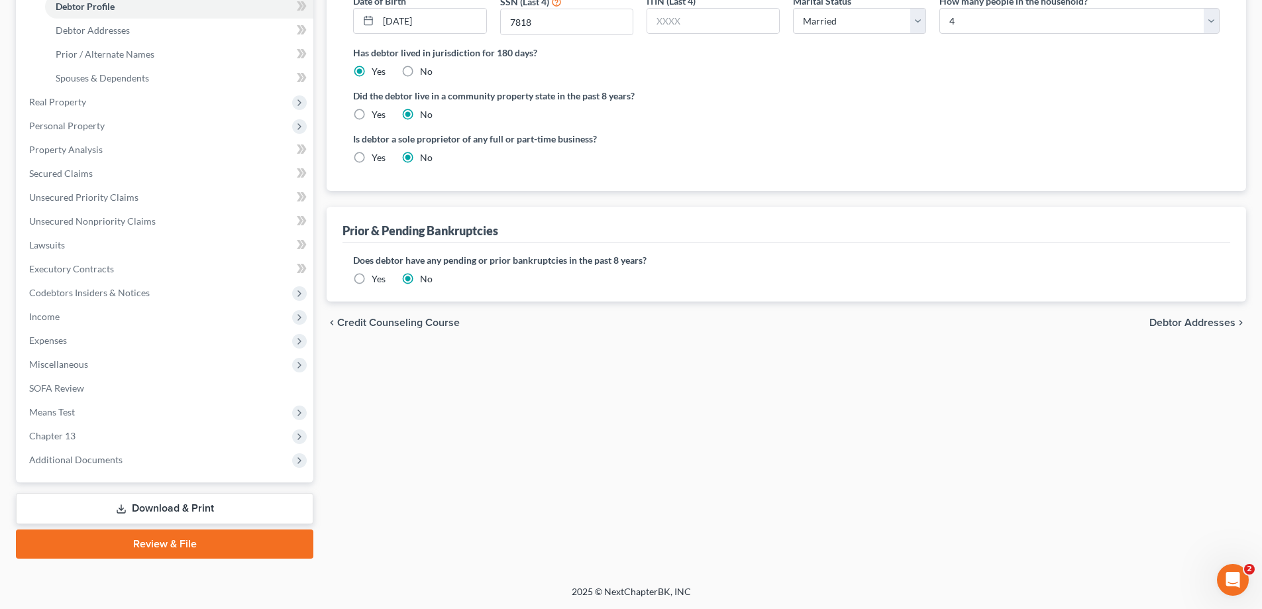
drag, startPoint x: 177, startPoint y: 510, endPoint x: 720, endPoint y: 556, distance: 545.2
click at [177, 510] on link "Download & Print" at bounding box center [164, 508] width 297 height 31
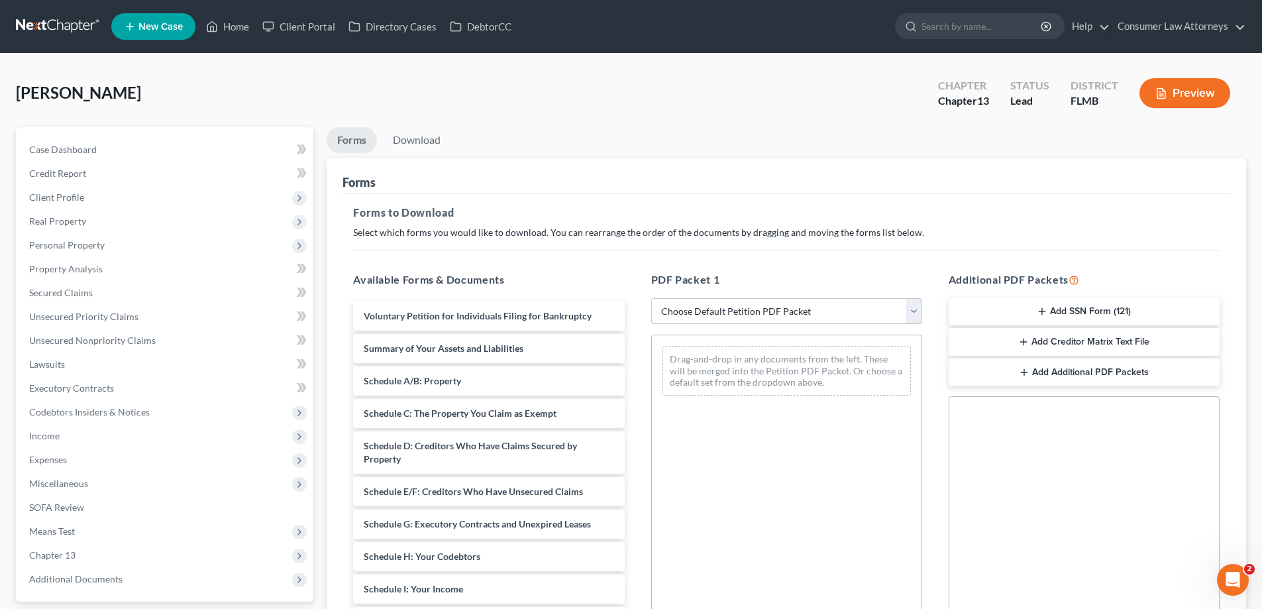
click at [775, 313] on select "Choose Default Petition PDF Packet Complete Bankruptcy Petition (all forms and …" at bounding box center [786, 311] width 271 height 26
select select "0"
click at [651, 298] on select "Choose Default Petition PDF Packet Complete Bankruptcy Petition (all forms and …" at bounding box center [786, 311] width 271 height 26
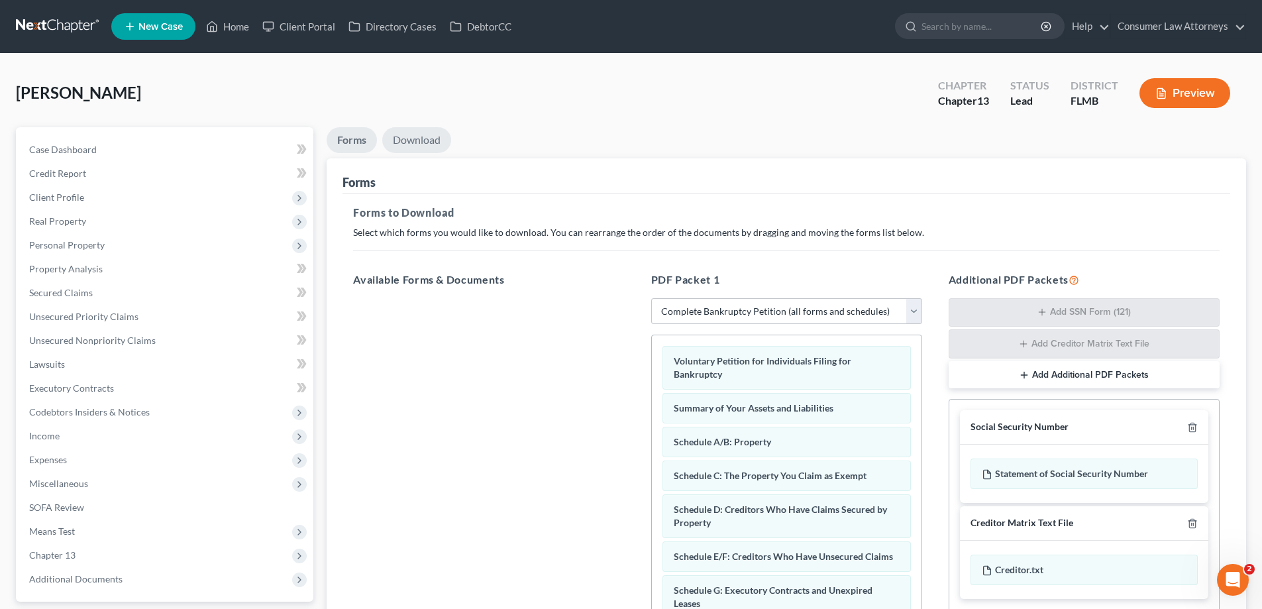
click at [421, 140] on link "Download" at bounding box center [416, 140] width 69 height 26
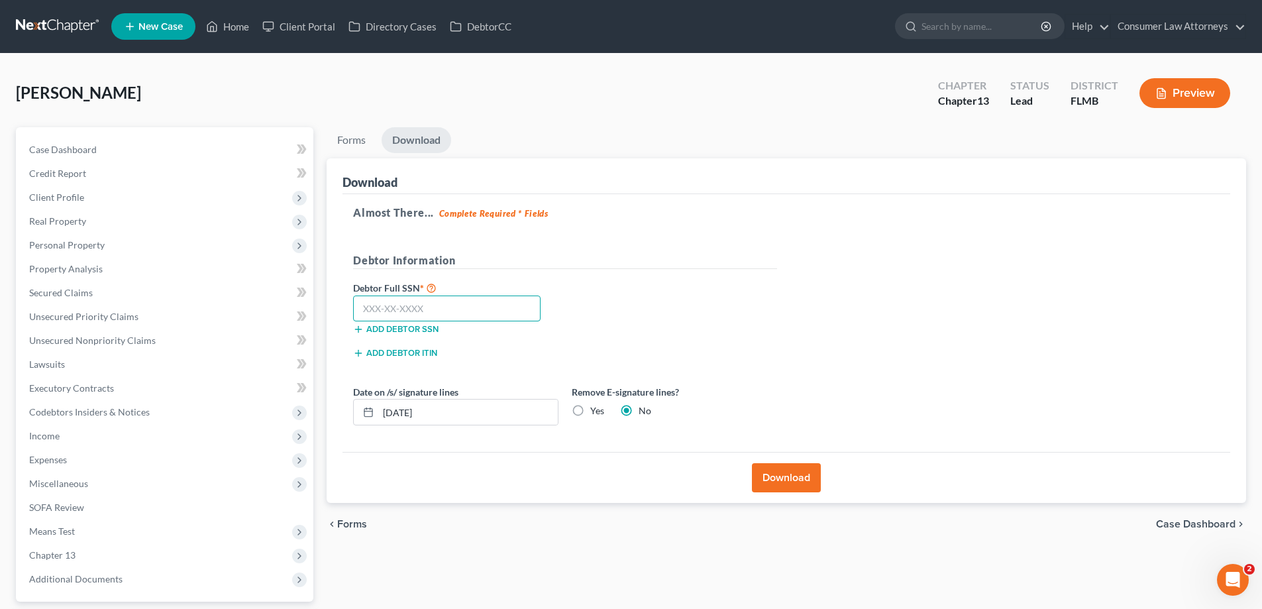
click at [406, 310] on input "text" at bounding box center [446, 308] width 187 height 26
type input "099-58-7817"
click at [800, 487] on button "Download" at bounding box center [786, 477] width 69 height 29
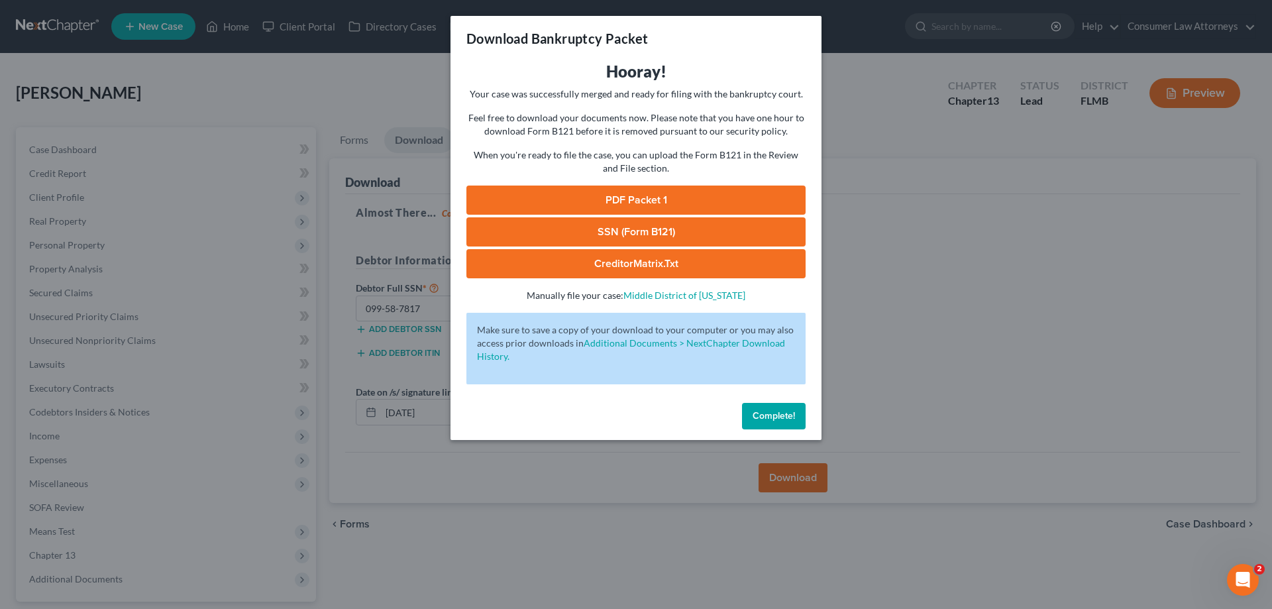
click at [720, 230] on link "SSN (Form B121)" at bounding box center [635, 231] width 339 height 29
drag, startPoint x: 757, startPoint y: 425, endPoint x: 117, endPoint y: 311, distance: 649.4
click at [757, 425] on button "Complete!" at bounding box center [774, 416] width 64 height 26
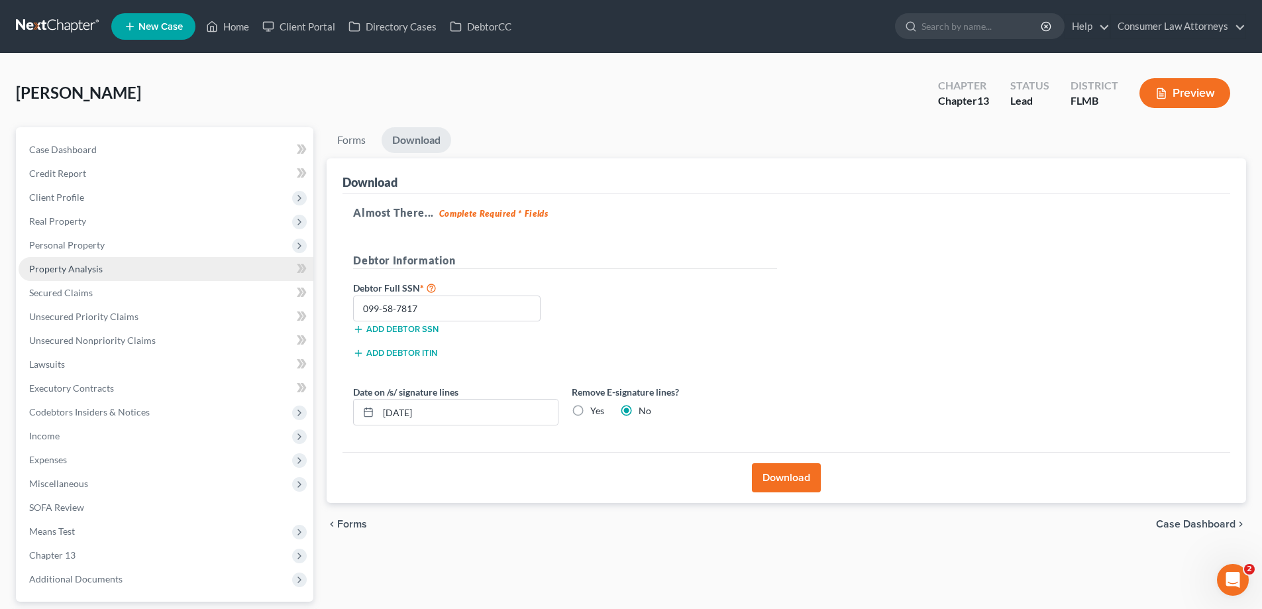
click at [31, 272] on span "Property Analysis" at bounding box center [66, 268] width 74 height 11
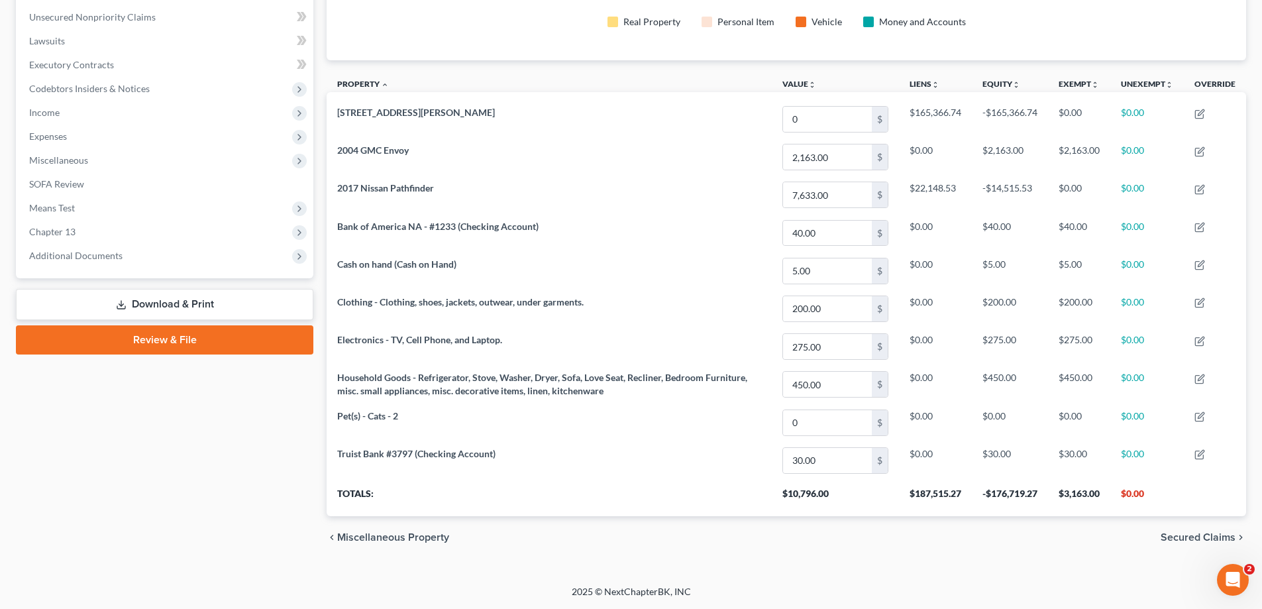
click at [162, 348] on link "Review & File" at bounding box center [164, 339] width 297 height 29
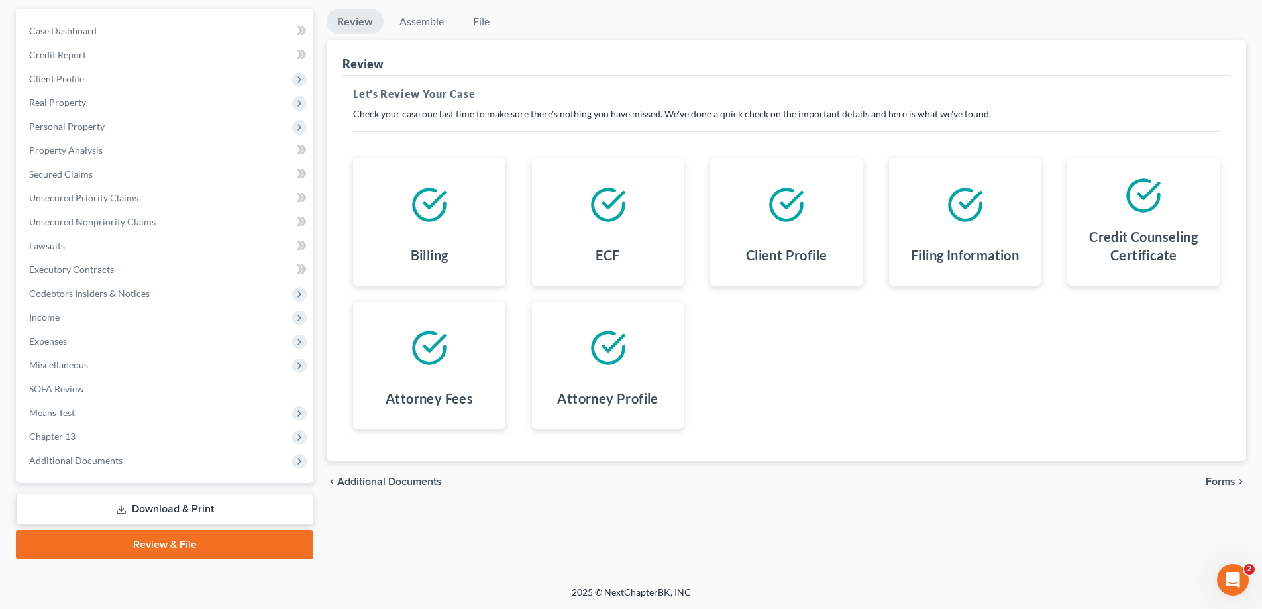
scroll to position [119, 0]
click at [1219, 472] on div "chevron_left Additional Documents Forms chevron_right" at bounding box center [787, 481] width 920 height 42
click at [1226, 483] on span "Forms" at bounding box center [1221, 481] width 30 height 11
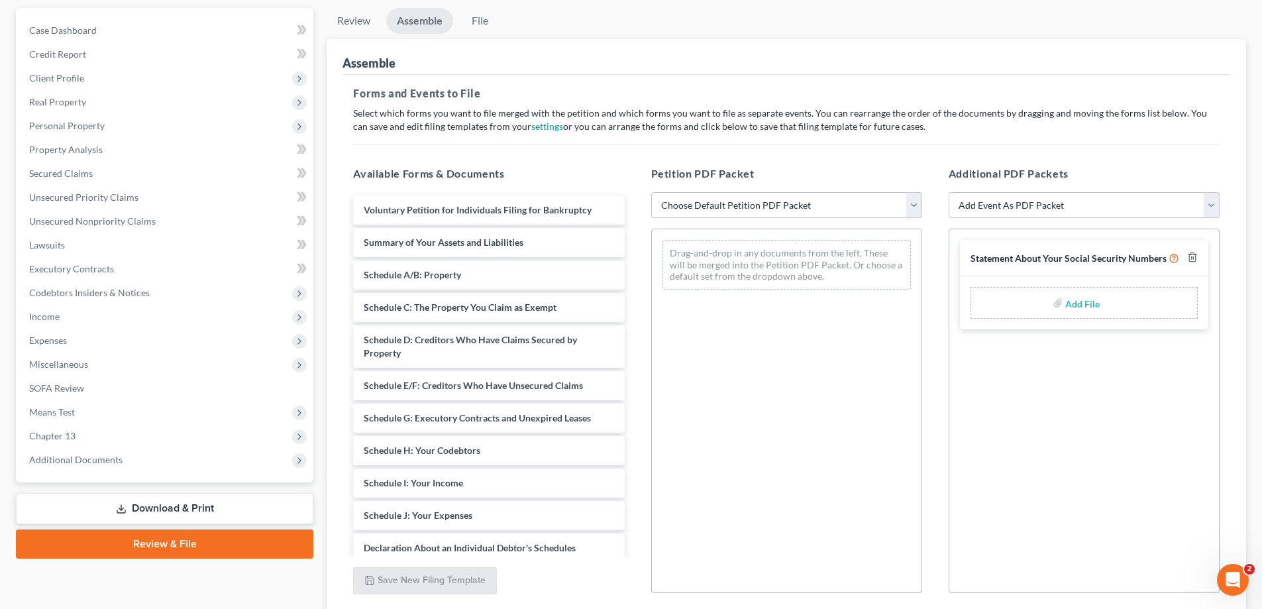
drag, startPoint x: 692, startPoint y: 208, endPoint x: 700, endPoint y: 217, distance: 12.2
click at [692, 208] on select "Choose Default Petition PDF Packet Complete Bankruptcy Petition (all forms and …" at bounding box center [786, 205] width 271 height 26
select select "1"
click at [651, 192] on select "Choose Default Petition PDF Packet Complete Bankruptcy Petition (all forms and …" at bounding box center [786, 205] width 271 height 26
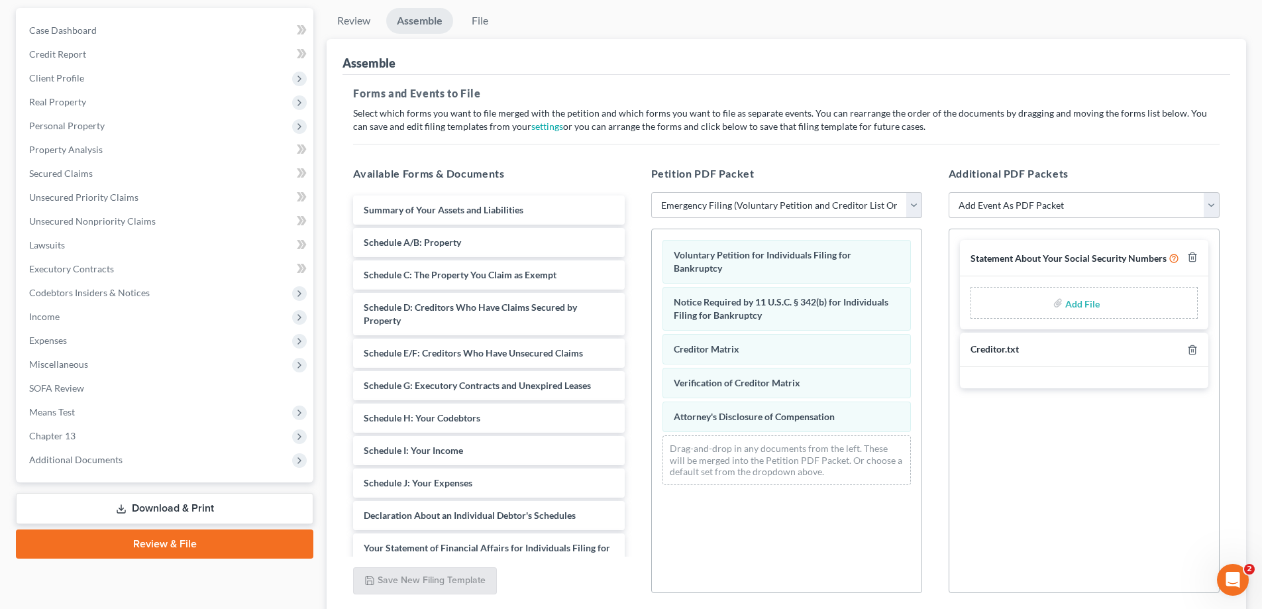
click at [1085, 300] on input "file" at bounding box center [1081, 303] width 32 height 24
click at [40, 174] on span "Secured Claims" at bounding box center [61, 173] width 64 height 11
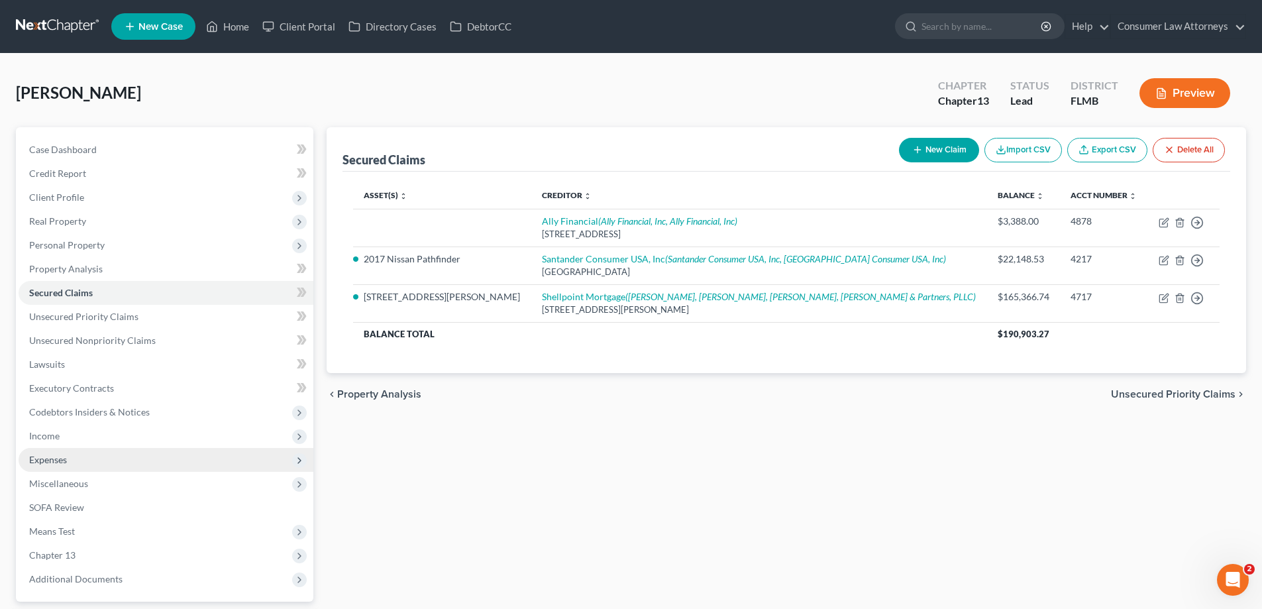
scroll to position [119, 0]
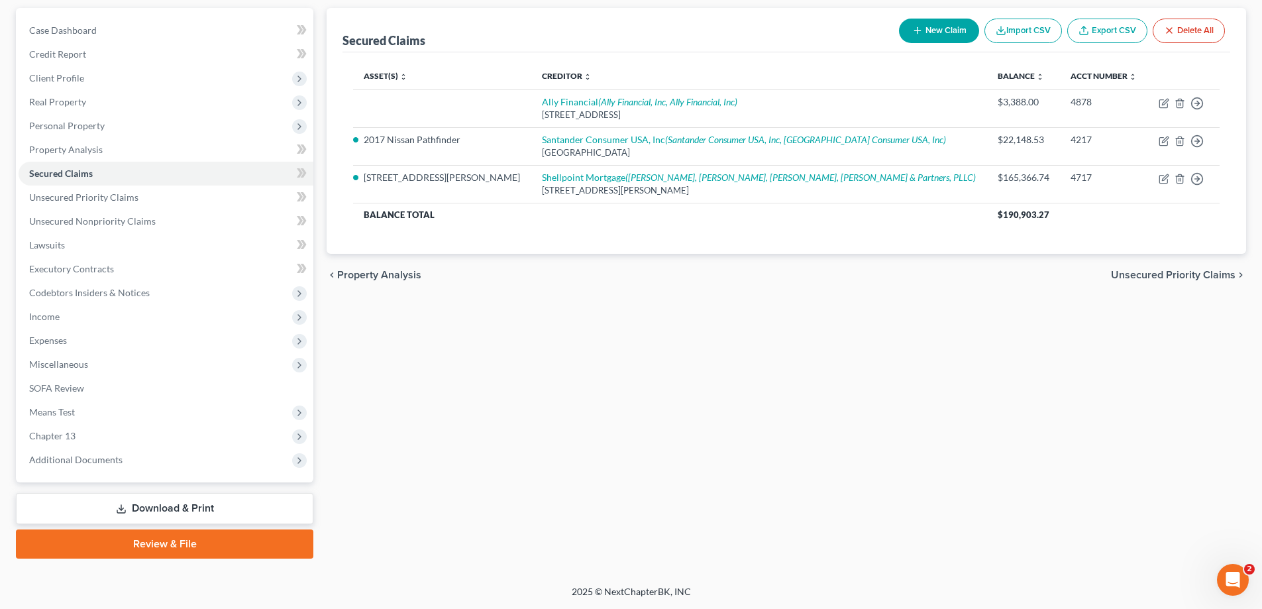
click at [170, 503] on link "Download & Print" at bounding box center [164, 508] width 297 height 31
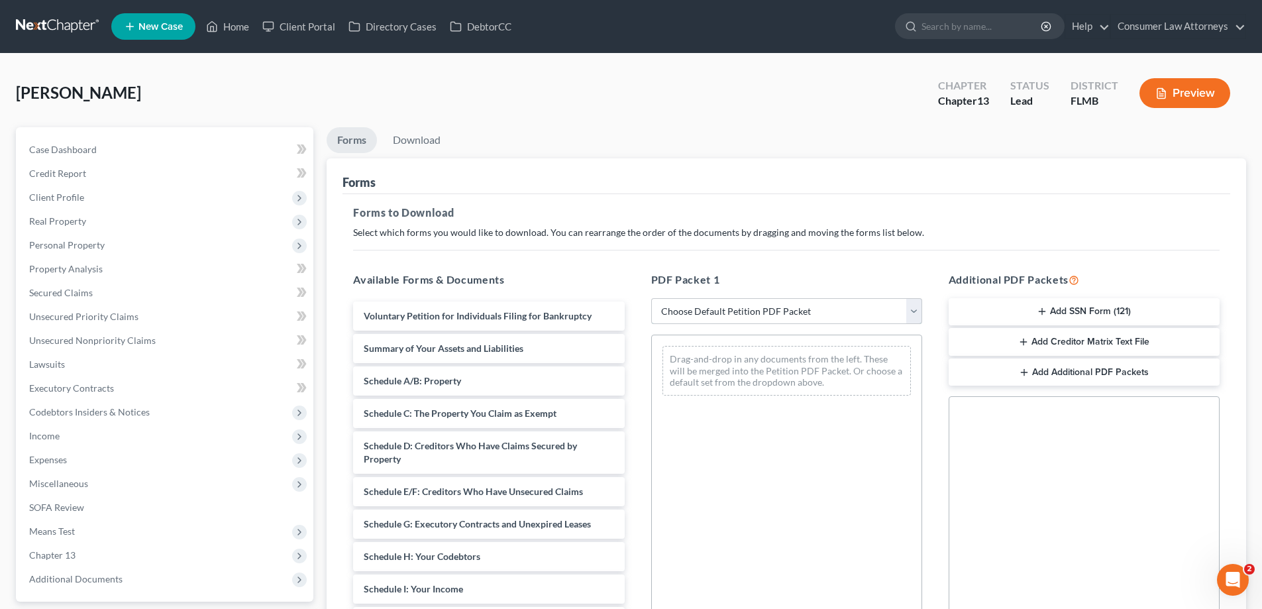
click at [854, 308] on select "Choose Default Petition PDF Packet Complete Bankruptcy Petition (all forms and …" at bounding box center [786, 311] width 271 height 26
click at [803, 250] on hr at bounding box center [786, 250] width 867 height 1
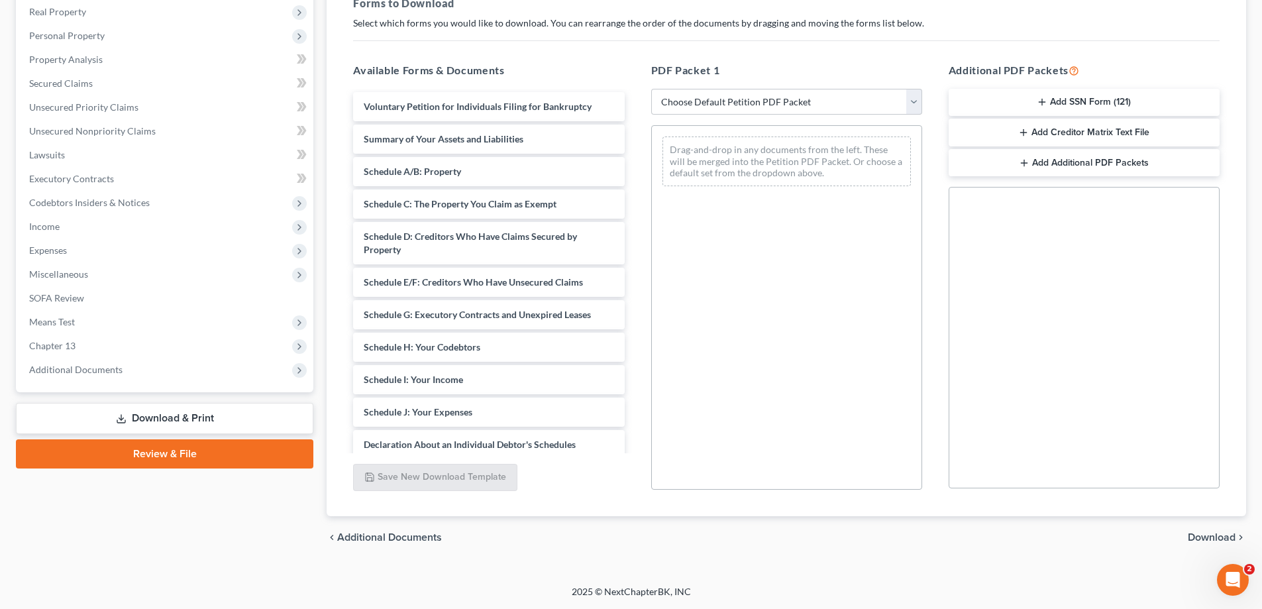
click at [254, 444] on link "Review & File" at bounding box center [164, 453] width 297 height 29
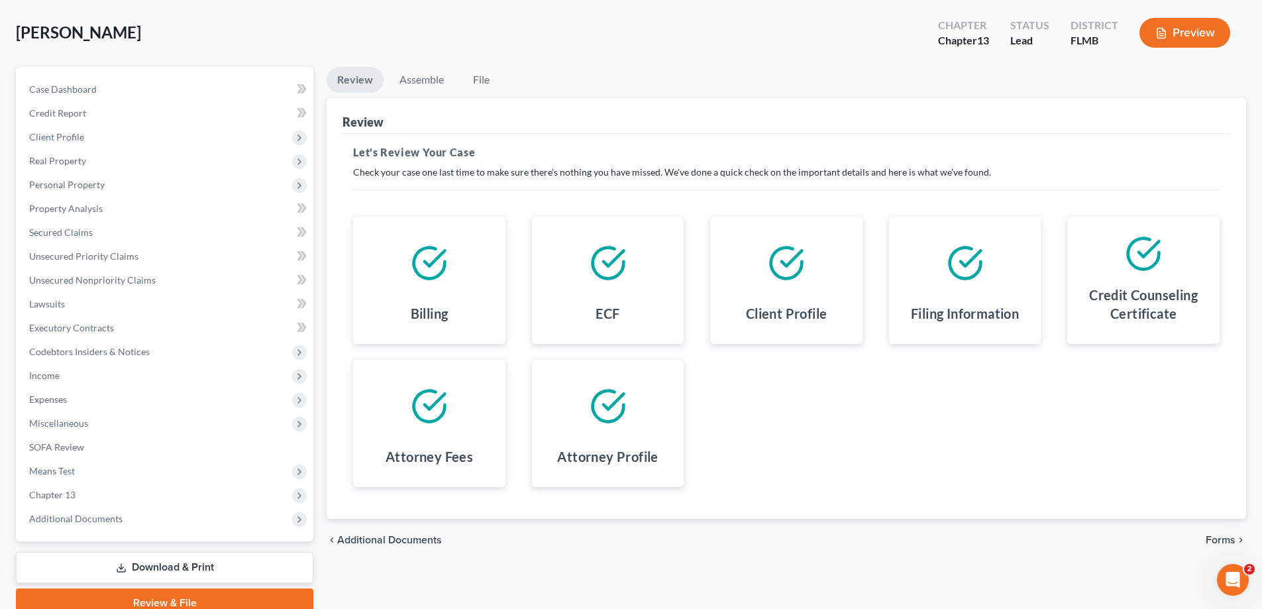
scroll to position [119, 0]
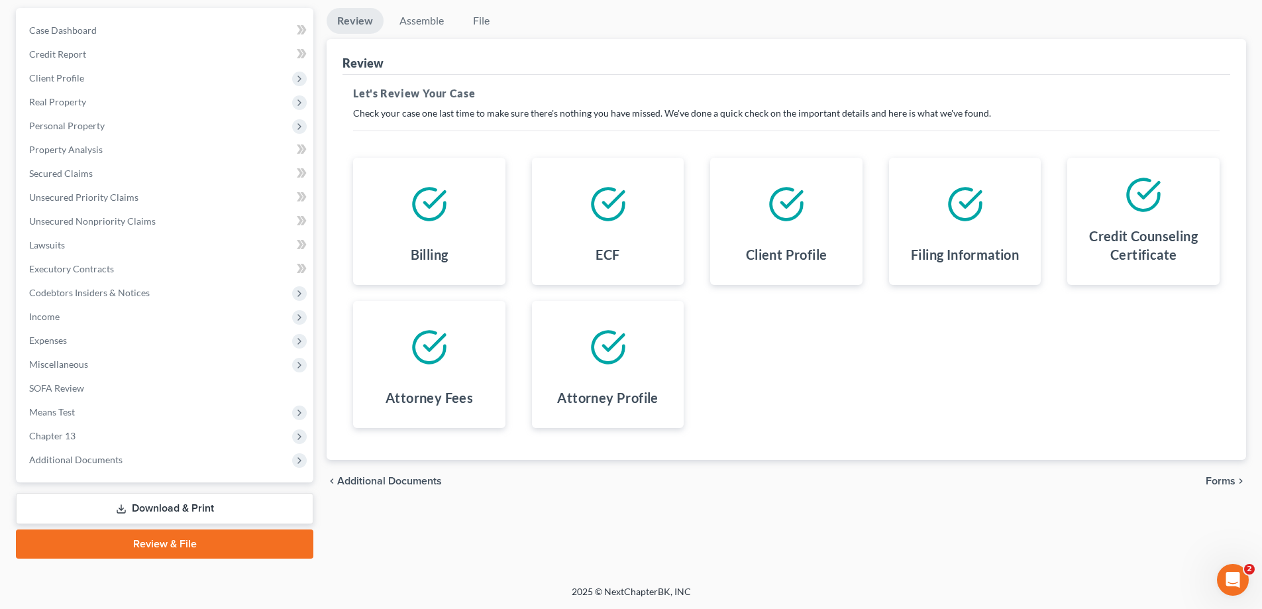
click at [1238, 480] on icon "chevron_right" at bounding box center [1241, 481] width 11 height 11
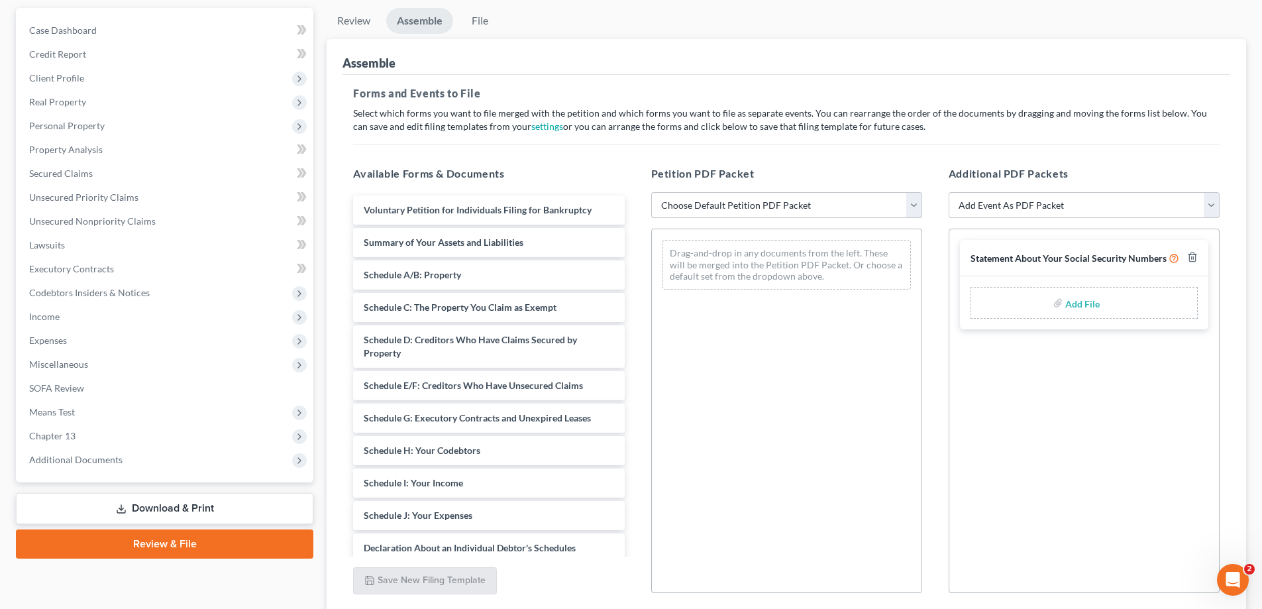
drag, startPoint x: 856, startPoint y: 199, endPoint x: 811, endPoint y: 202, distance: 45.2
click at [856, 199] on select "Choose Default Petition PDF Packet Complete Bankruptcy Petition (all forms and …" at bounding box center [786, 205] width 271 height 26
select select "1"
click at [651, 192] on select "Choose Default Petition PDF Packet Complete Bankruptcy Petition (all forms and …" at bounding box center [786, 205] width 271 height 26
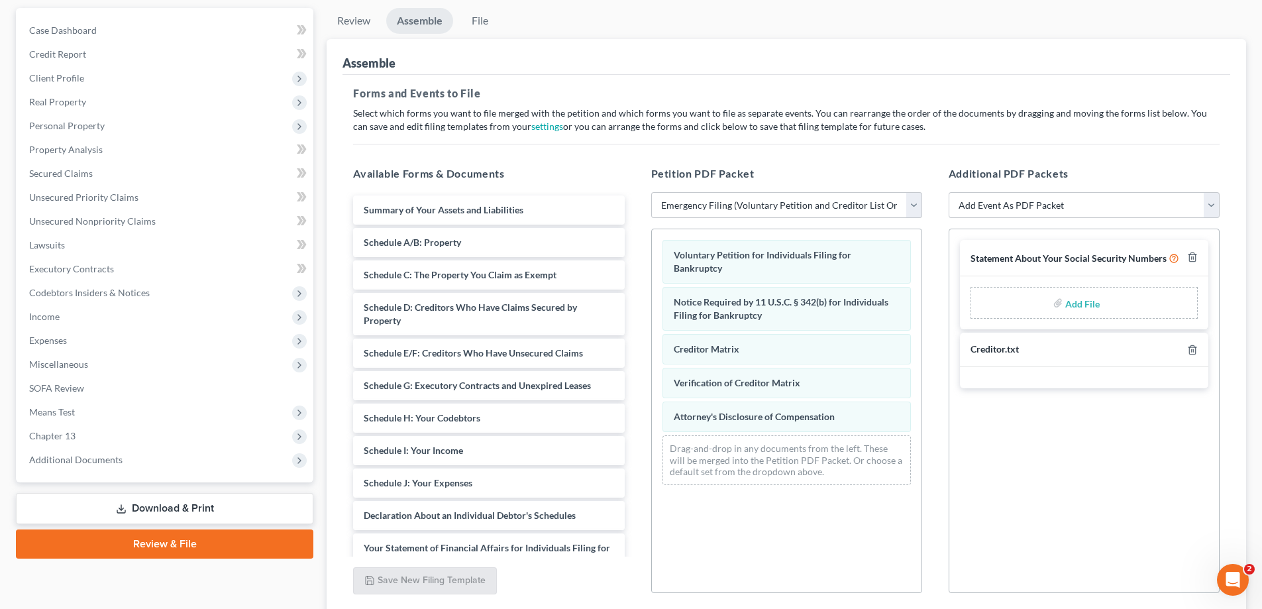
click at [1080, 300] on input "file" at bounding box center [1081, 303] width 32 height 24
type input "C:\fakepath\Statement of SS.pdf"
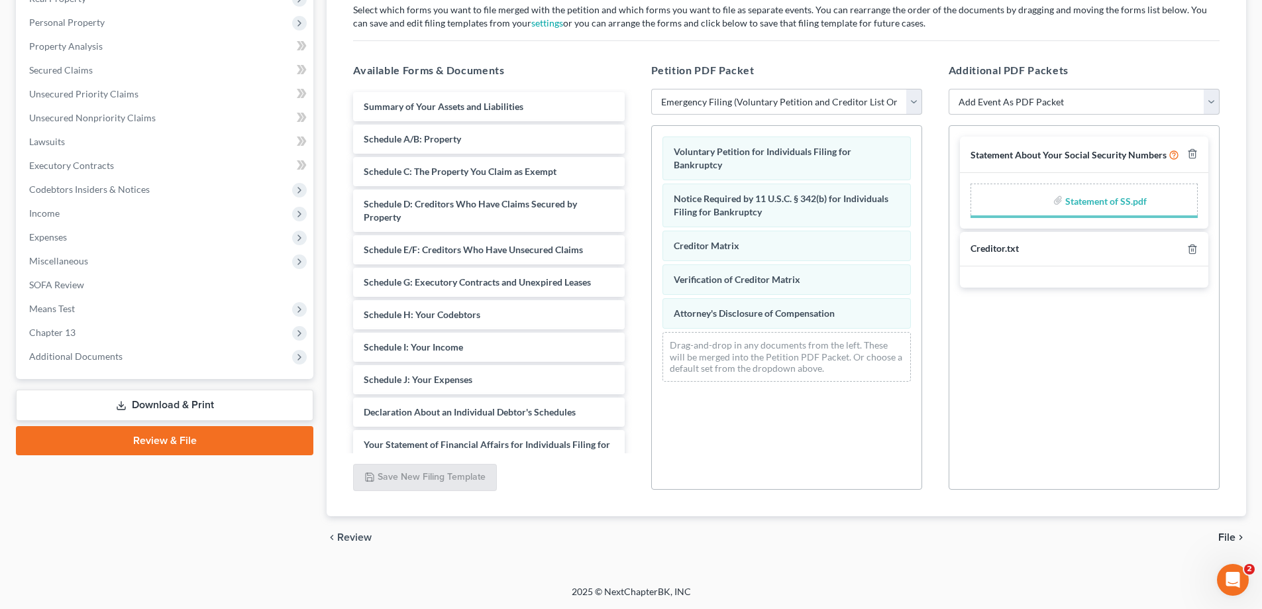
click at [1227, 535] on span "File" at bounding box center [1226, 537] width 17 height 11
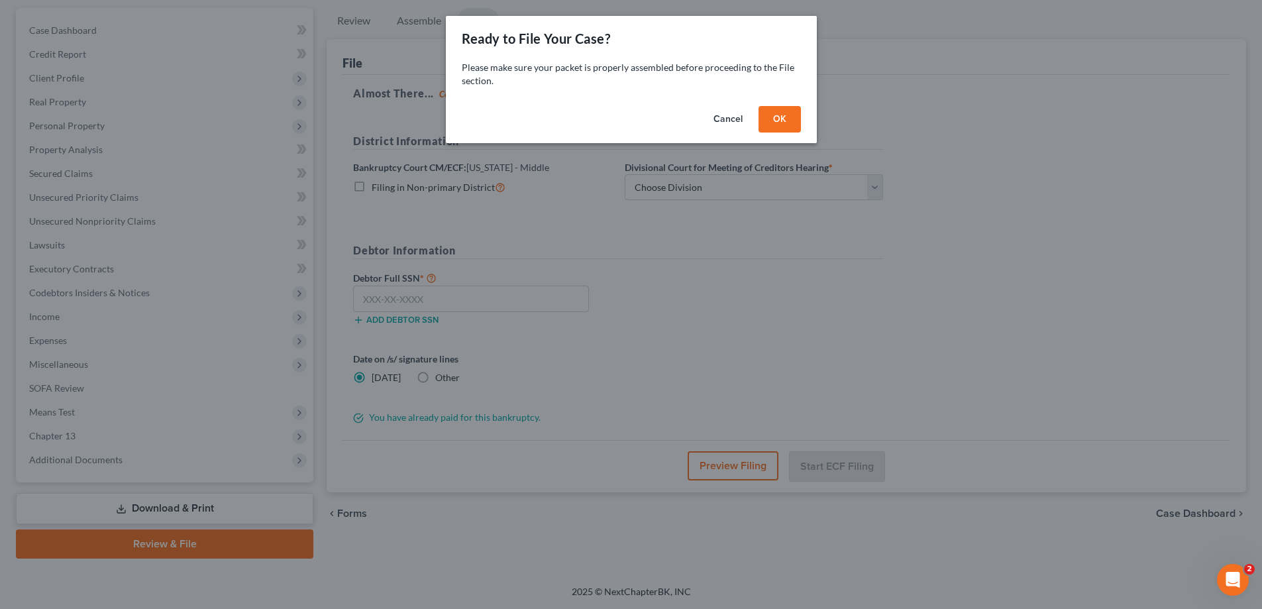
scroll to position [119, 0]
click at [755, 185] on div "Ready to File Your Case? Please make sure your packet is properly assembled bef…" at bounding box center [636, 304] width 1272 height 609
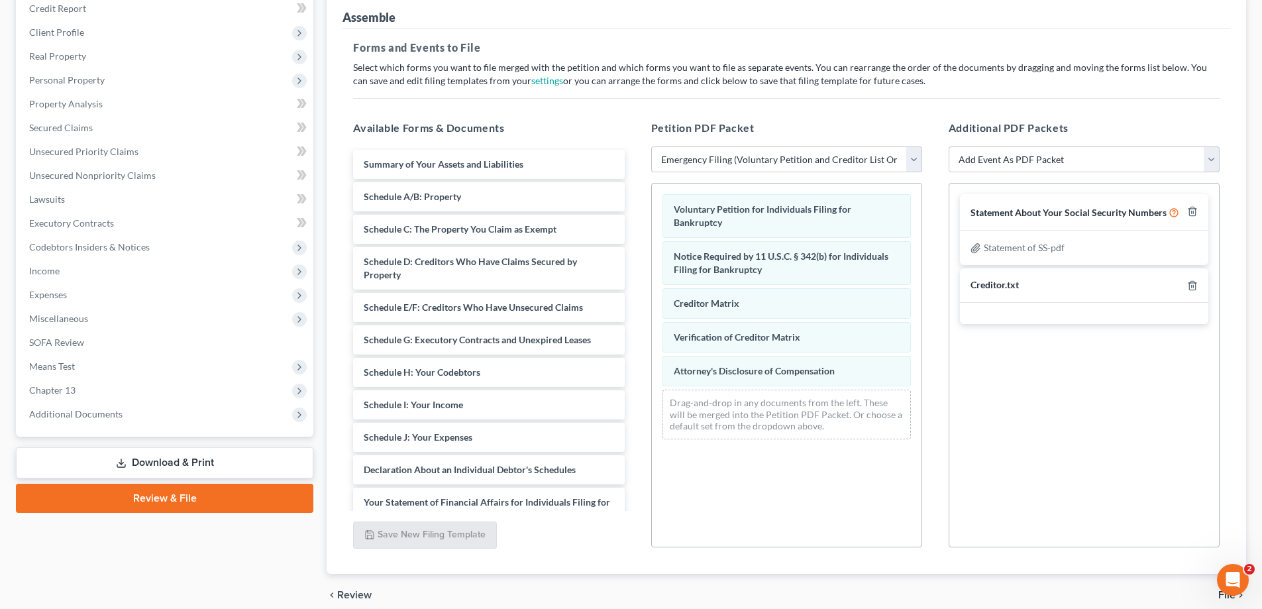
scroll to position [223, 0]
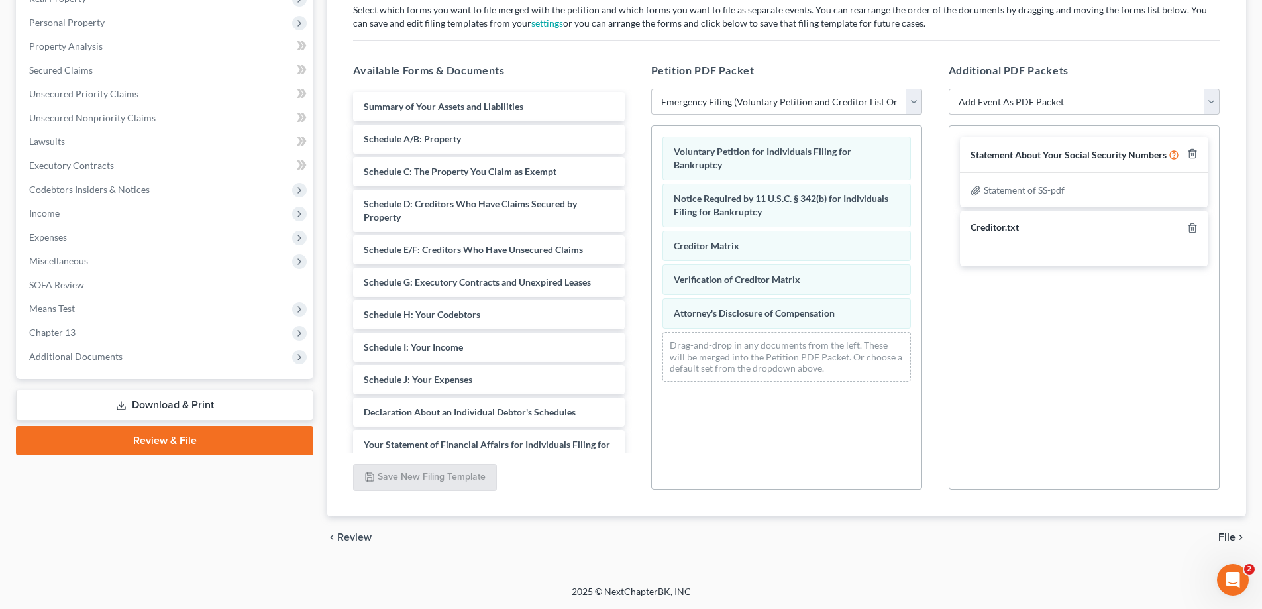
click at [1231, 541] on span "File" at bounding box center [1226, 537] width 17 height 11
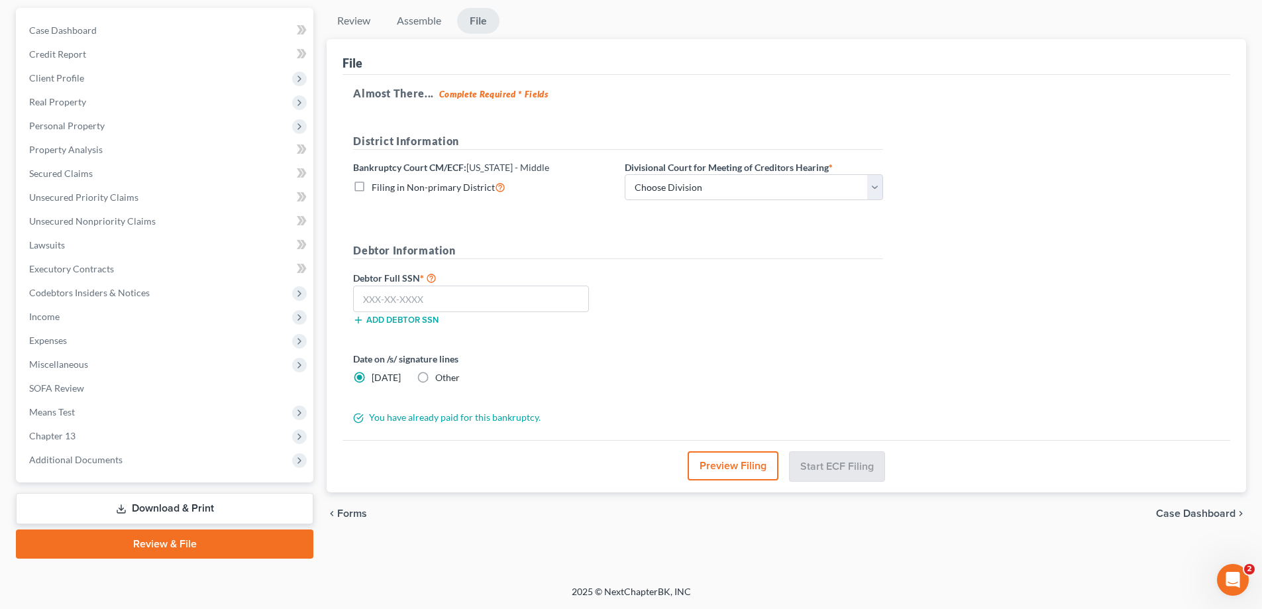
scroll to position [119, 0]
drag, startPoint x: 822, startPoint y: 181, endPoint x: 729, endPoint y: 199, distance: 95.1
click at [822, 181] on select "Choose Division [GEOGRAPHIC_DATA][PERSON_NAME] [GEOGRAPHIC_DATA] [GEOGRAPHIC_DA…" at bounding box center [754, 187] width 258 height 26
select select "1"
click at [625, 174] on select "Choose Division [GEOGRAPHIC_DATA][PERSON_NAME] [GEOGRAPHIC_DATA] [GEOGRAPHIC_DA…" at bounding box center [754, 187] width 258 height 26
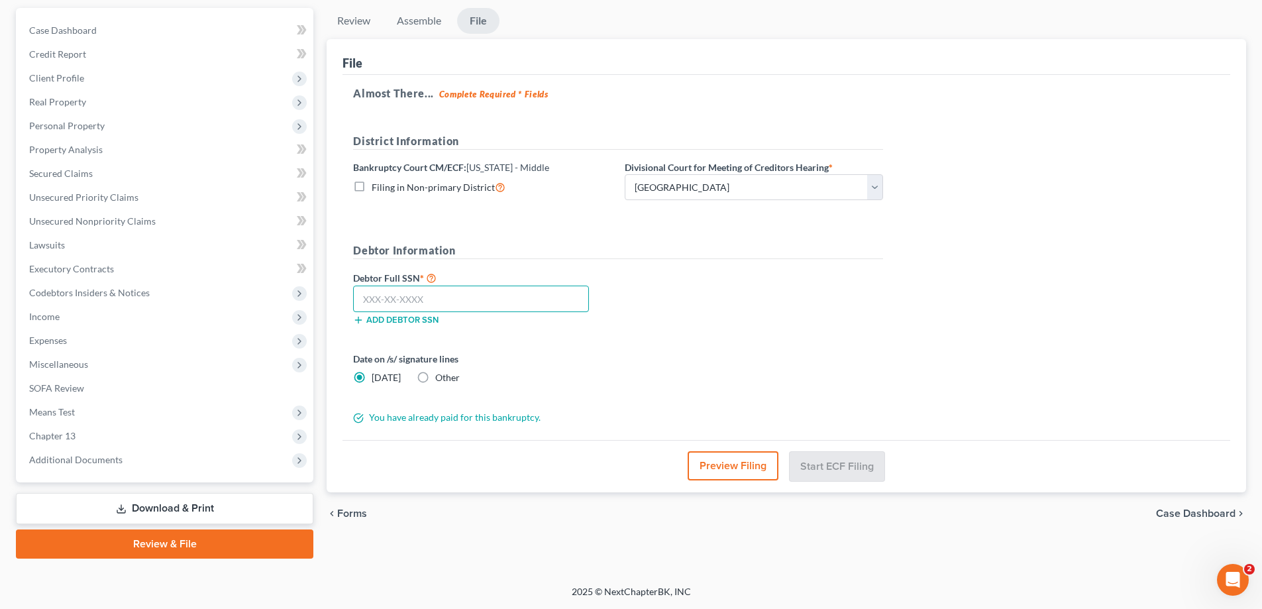
click at [573, 295] on input "text" at bounding box center [471, 299] width 236 height 26
type input "099-58-7817"
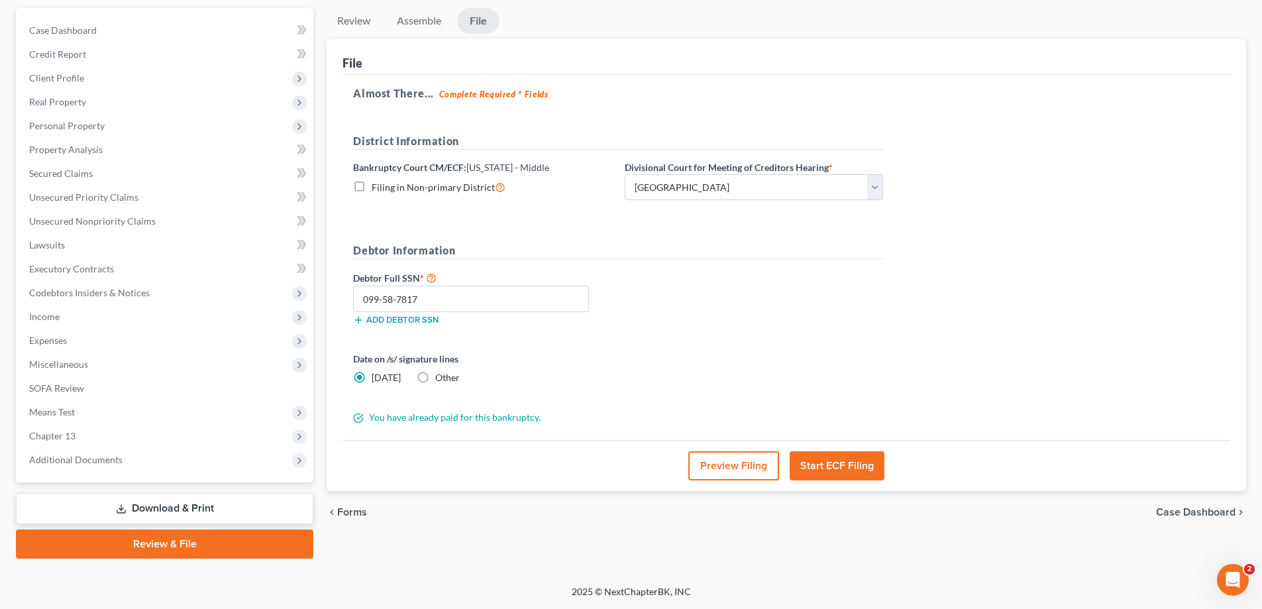
click at [1118, 294] on div "Almost There... Complete Required * Fields District Information Bankruptcy Cour…" at bounding box center [787, 258] width 888 height 366
click at [840, 453] on button "Start ECF Filing" at bounding box center [837, 465] width 95 height 29
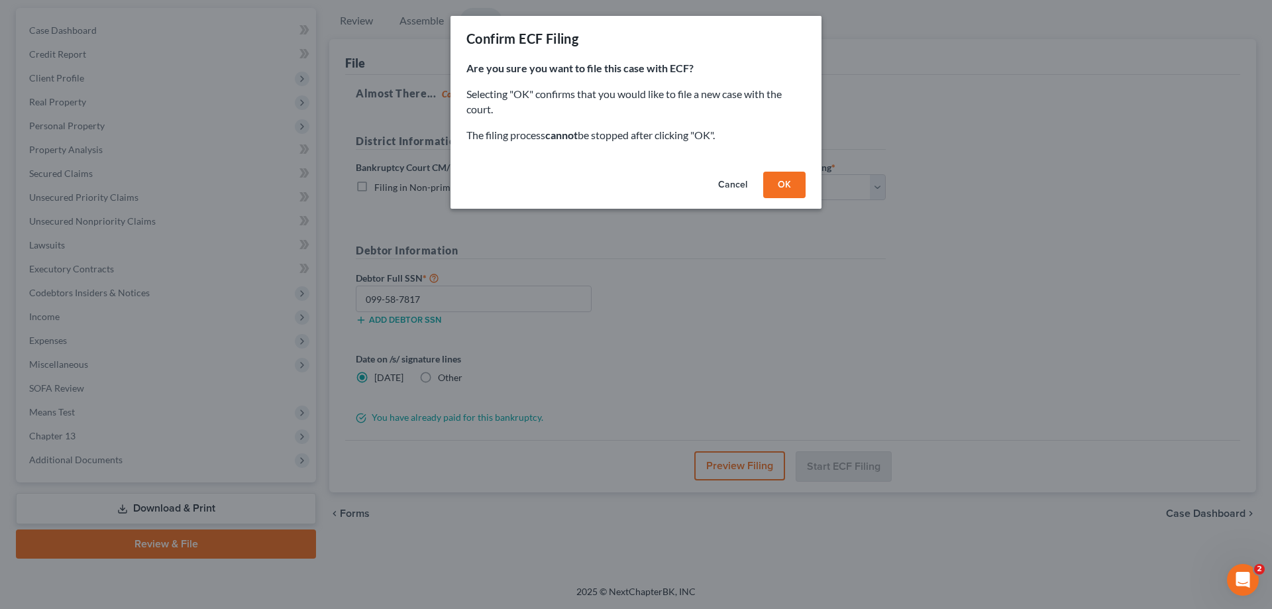
click at [724, 186] on button "Cancel" at bounding box center [733, 185] width 50 height 26
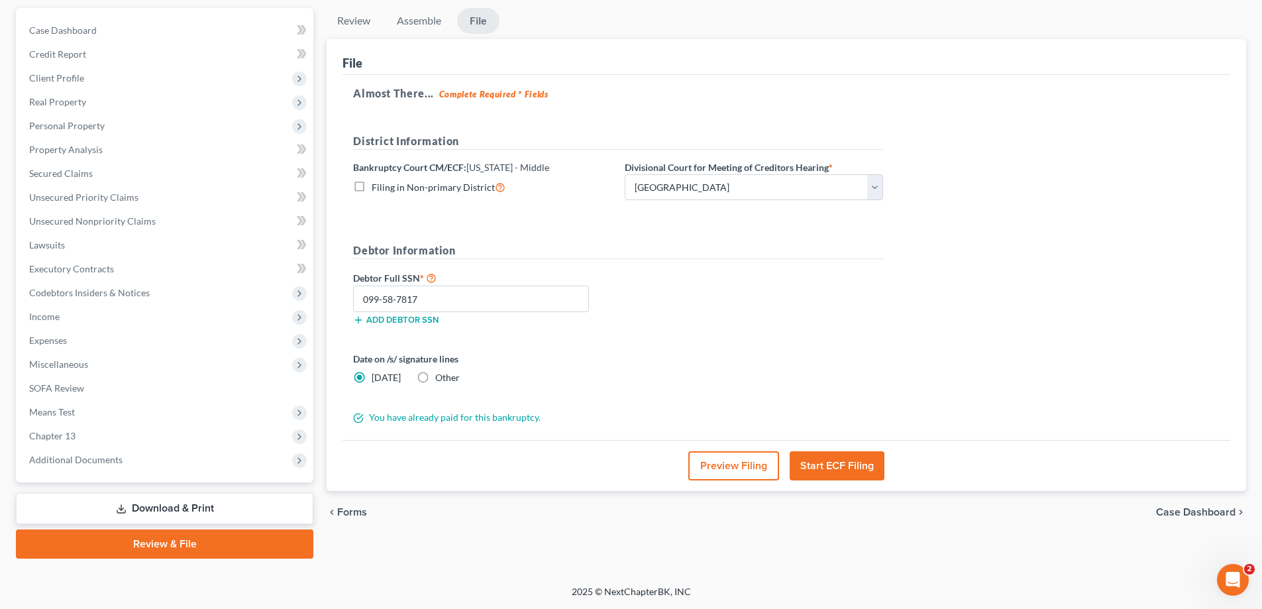
click at [835, 455] on button "Start ECF Filing" at bounding box center [837, 465] width 95 height 29
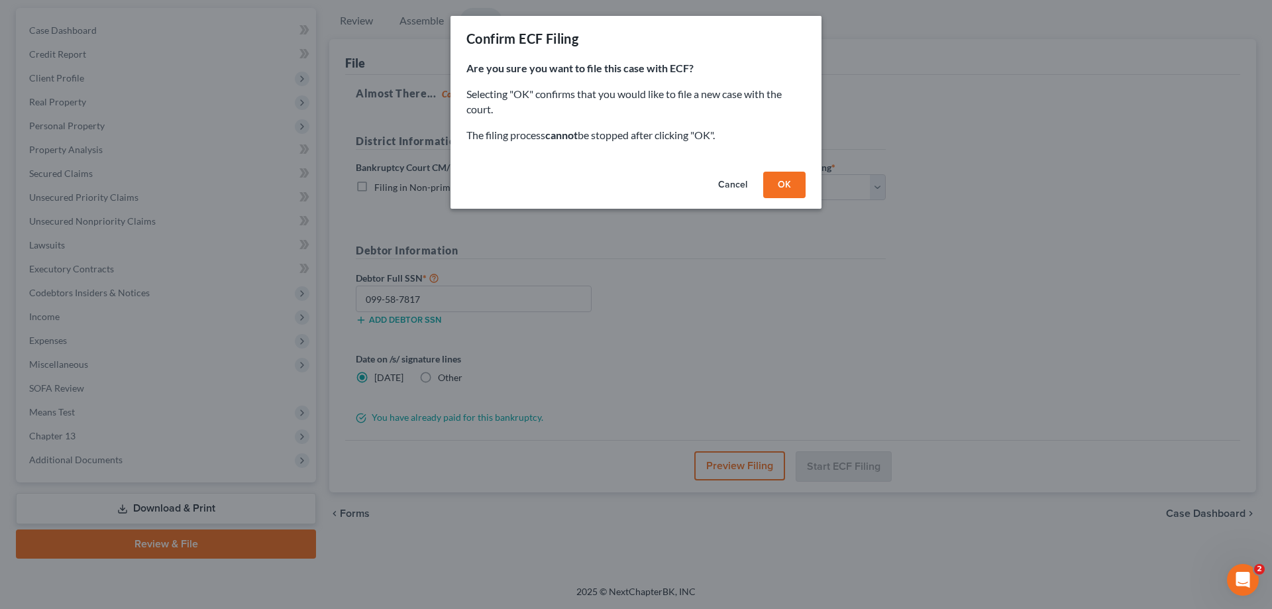
click at [779, 196] on button "OK" at bounding box center [784, 185] width 42 height 26
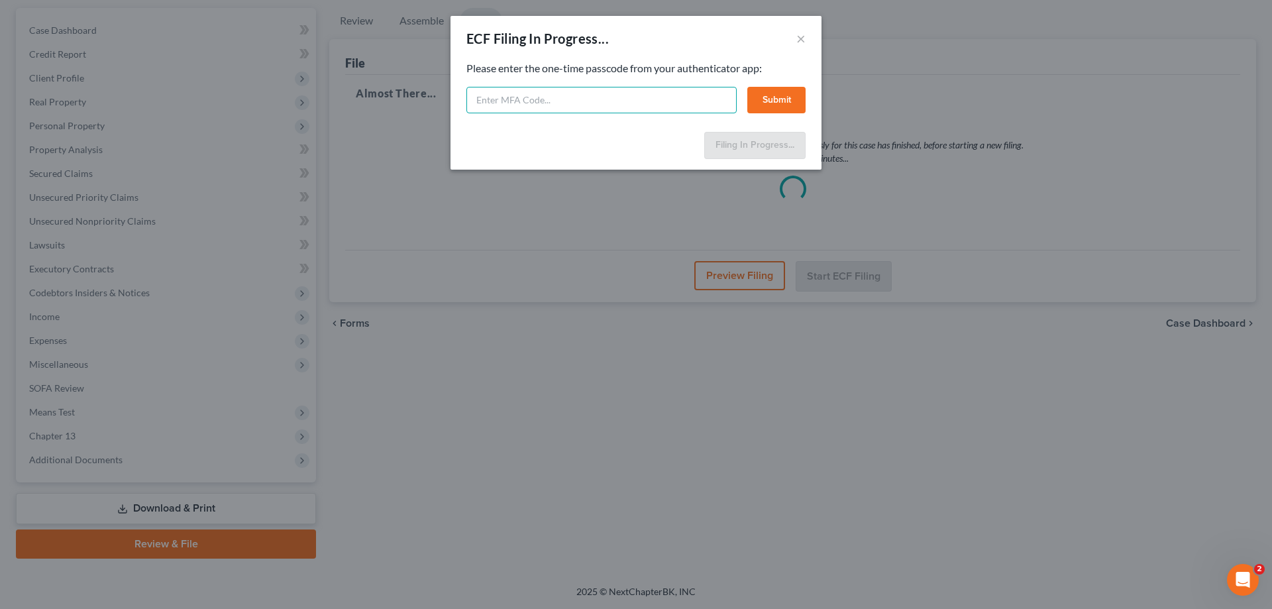
click at [542, 107] on input "text" at bounding box center [601, 100] width 270 height 26
type input "249198"
click at [786, 97] on button "Submit" at bounding box center [776, 100] width 58 height 26
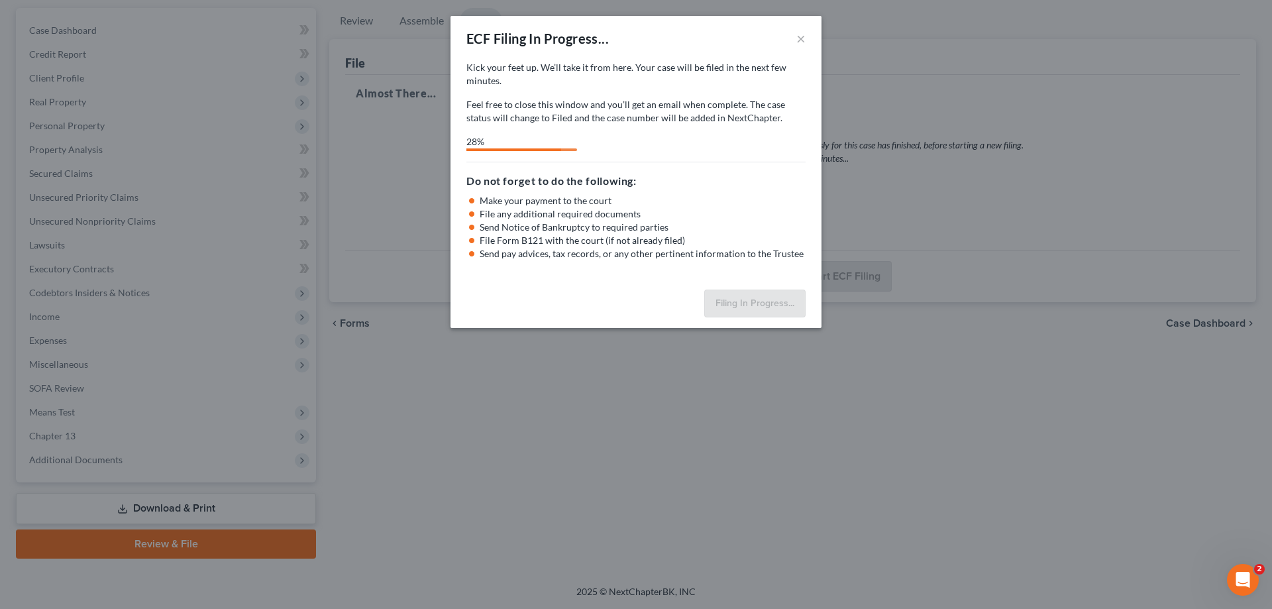
select select "1"
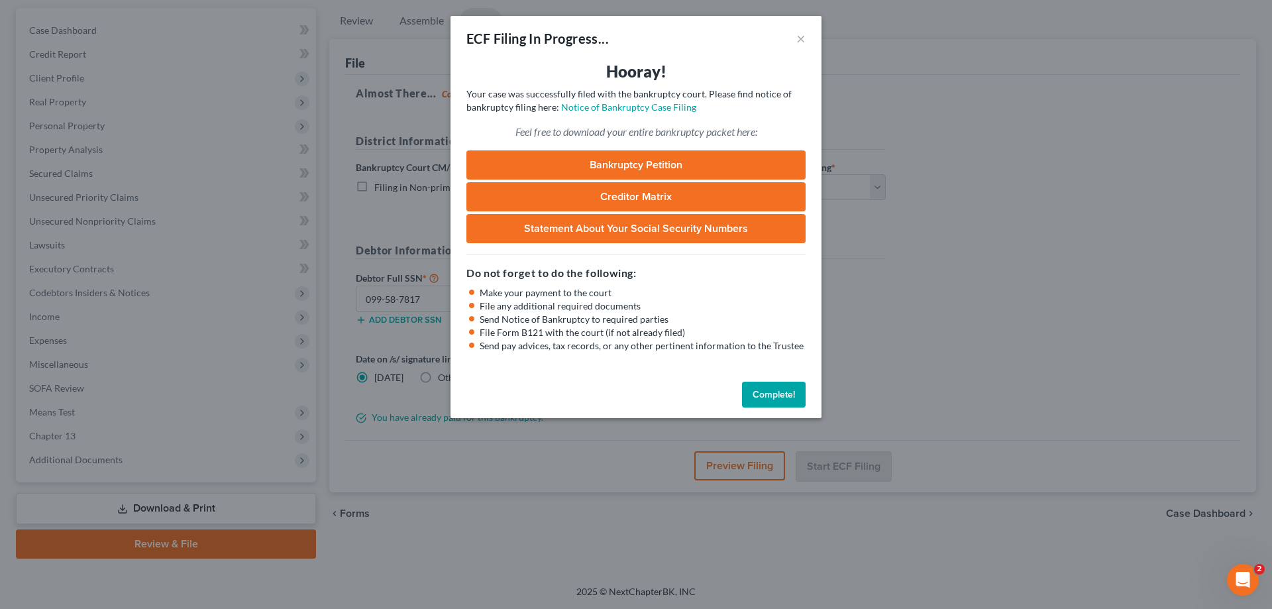
drag, startPoint x: 792, startPoint y: 389, endPoint x: 1121, endPoint y: 243, distance: 359.5
click at [795, 390] on button "Complete!" at bounding box center [774, 395] width 64 height 26
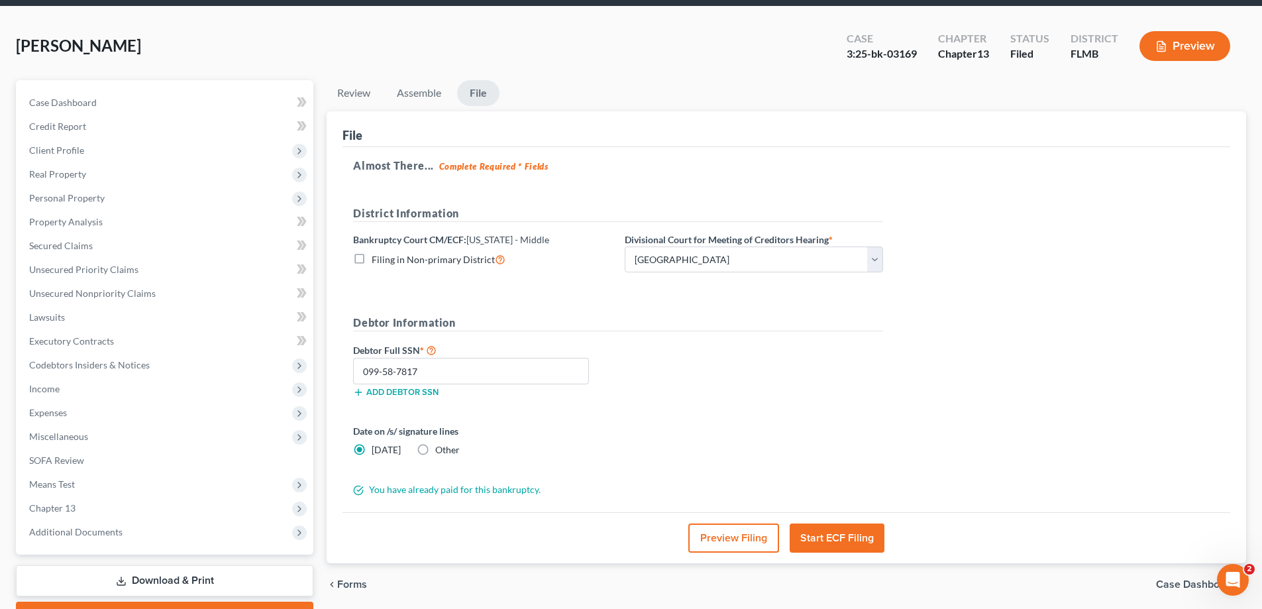
scroll to position [0, 0]
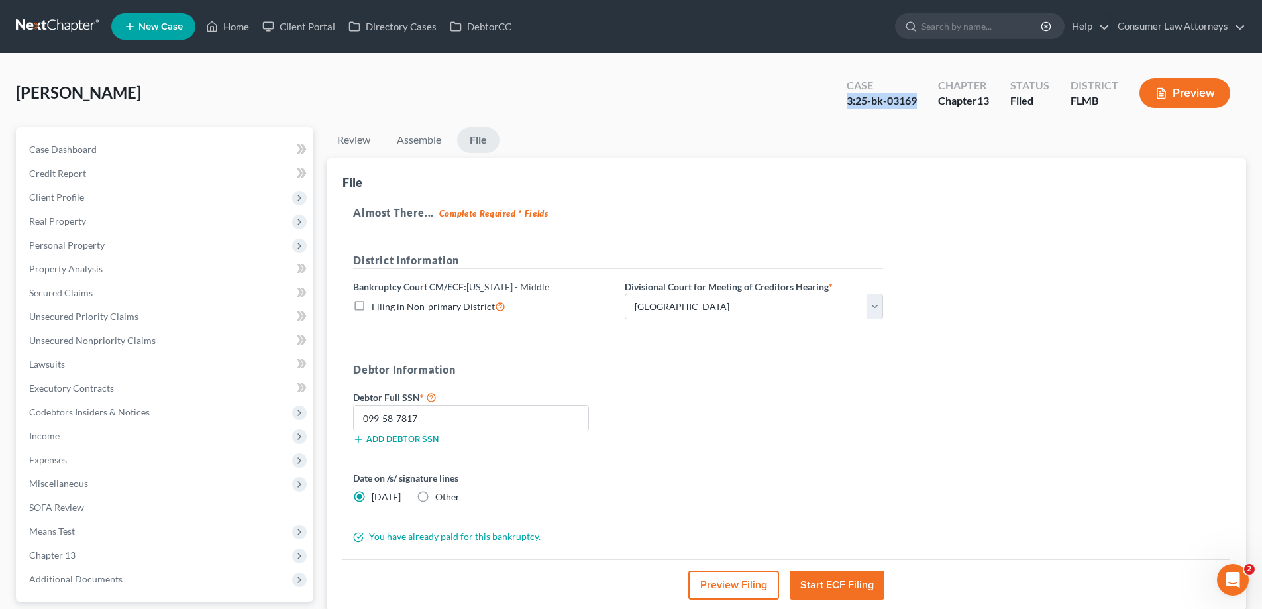
drag, startPoint x: 833, startPoint y: 101, endPoint x: 917, endPoint y: 104, distance: 84.2
click at [917, 104] on div "Case 3:25-bk-03169 Chapter Chapter 13 Status [GEOGRAPHIC_DATA] [GEOGRAPHIC_DATA…" at bounding box center [1038, 93] width 415 height 47
copy div "3:25-bk-03169"
